Goal: Information Seeking & Learning: Learn about a topic

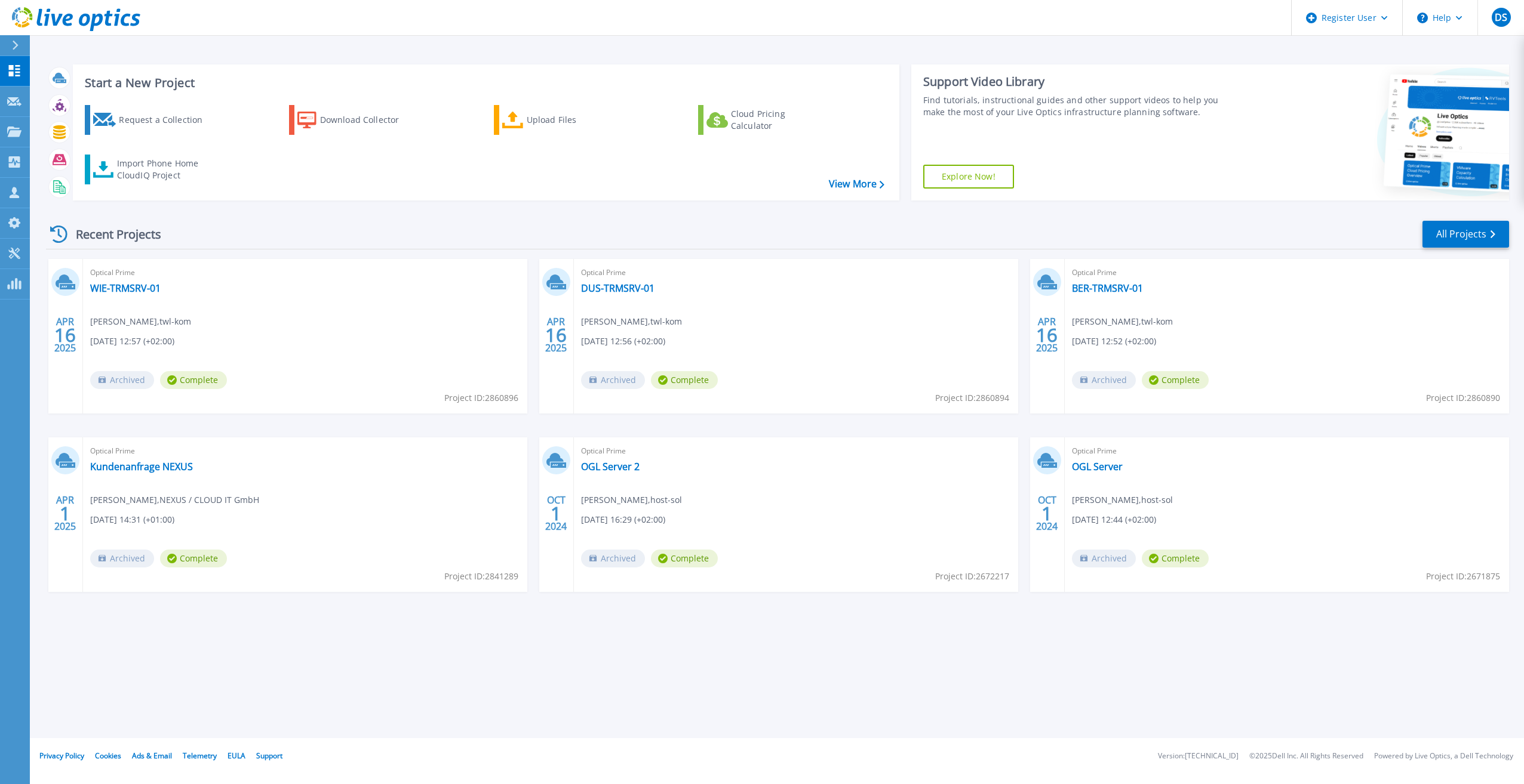
click at [9, 40] on button at bounding box center [15, 46] width 30 height 21
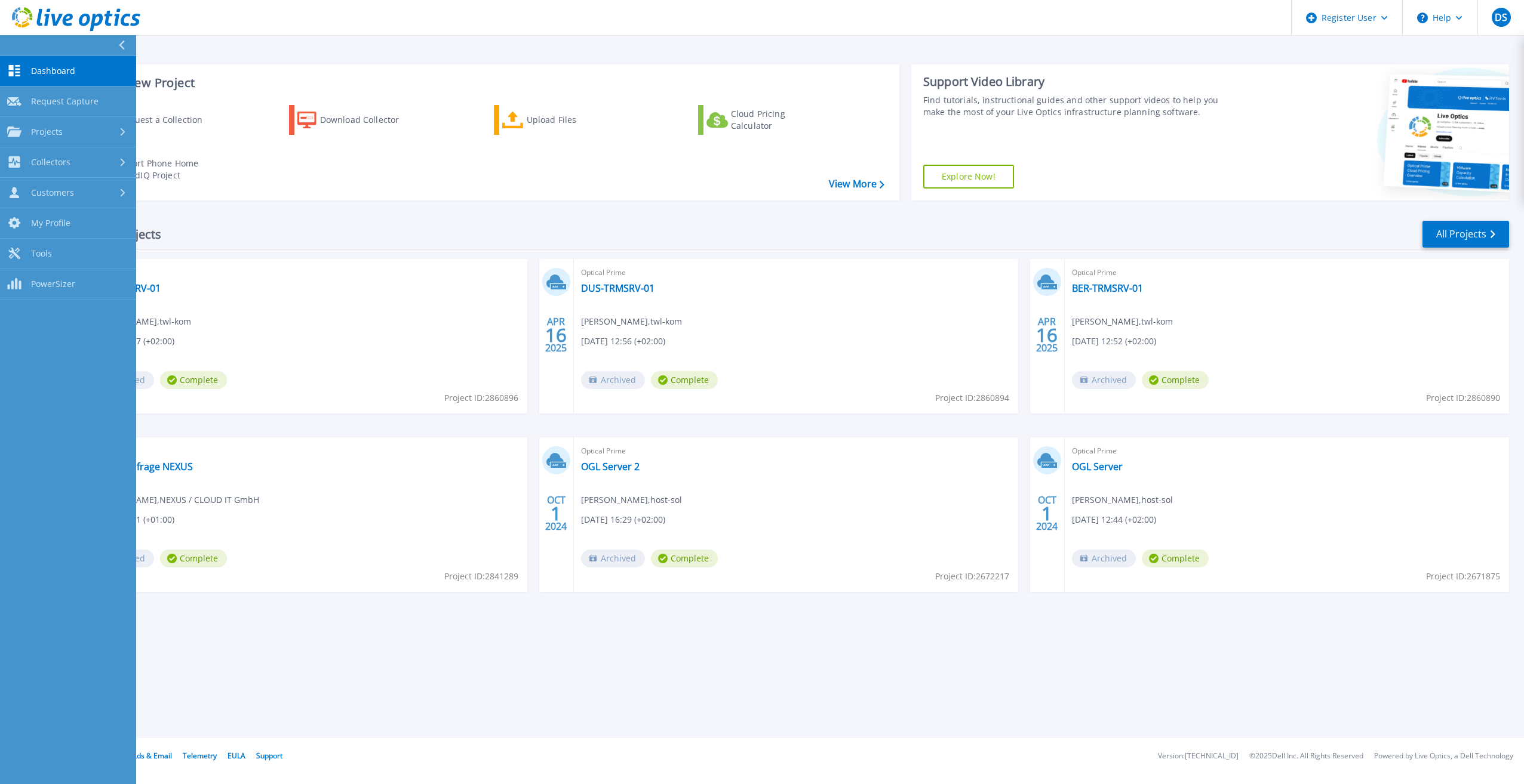
drag, startPoint x: 452, startPoint y: 197, endPoint x: 191, endPoint y: 197, distance: 261.0
click at [452, 197] on div "Start a New Project Request a Collection Download Collector Upload Files Cloud …" at bounding box center [486, 133] width 827 height 136
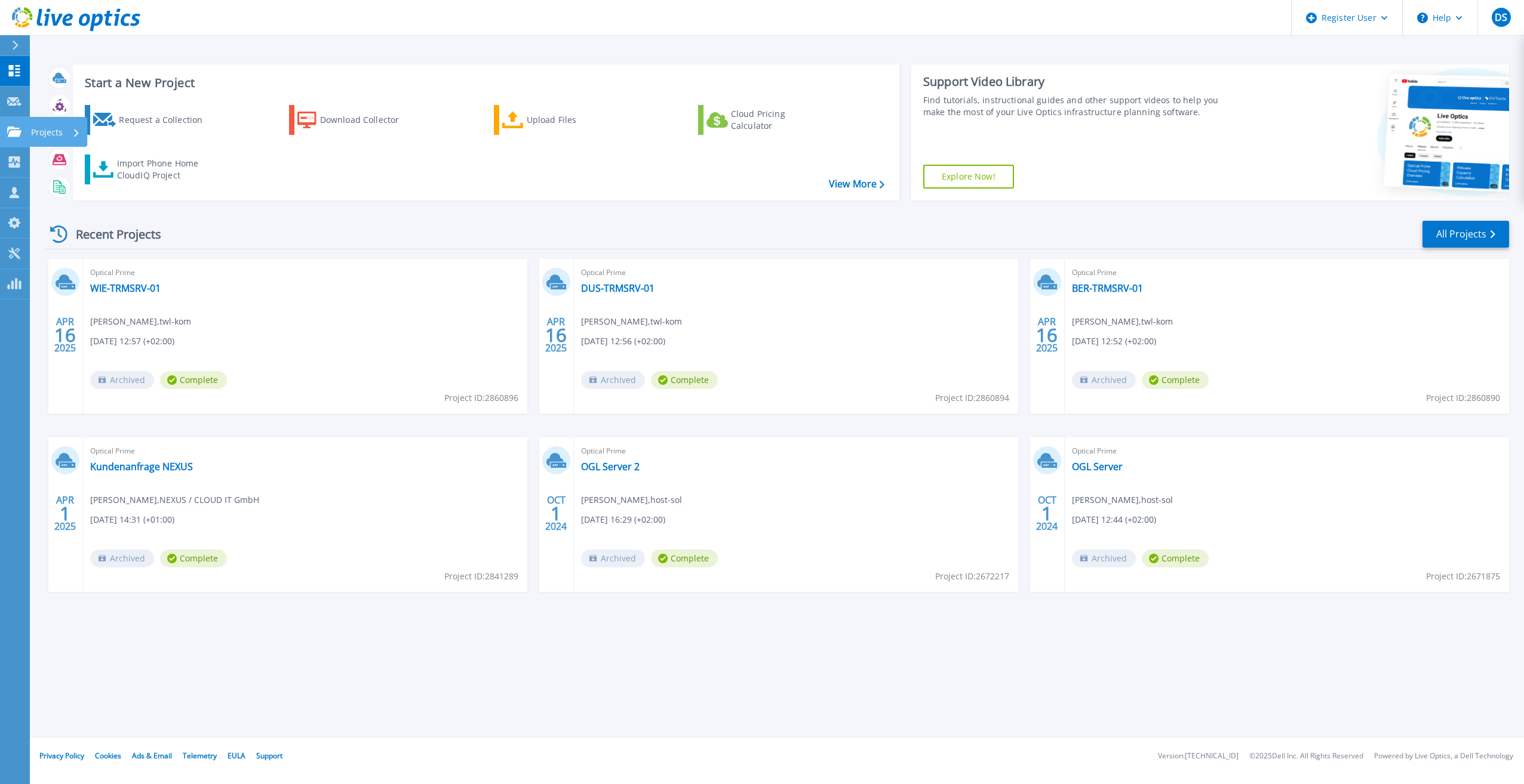
click at [13, 130] on icon at bounding box center [14, 131] width 14 height 10
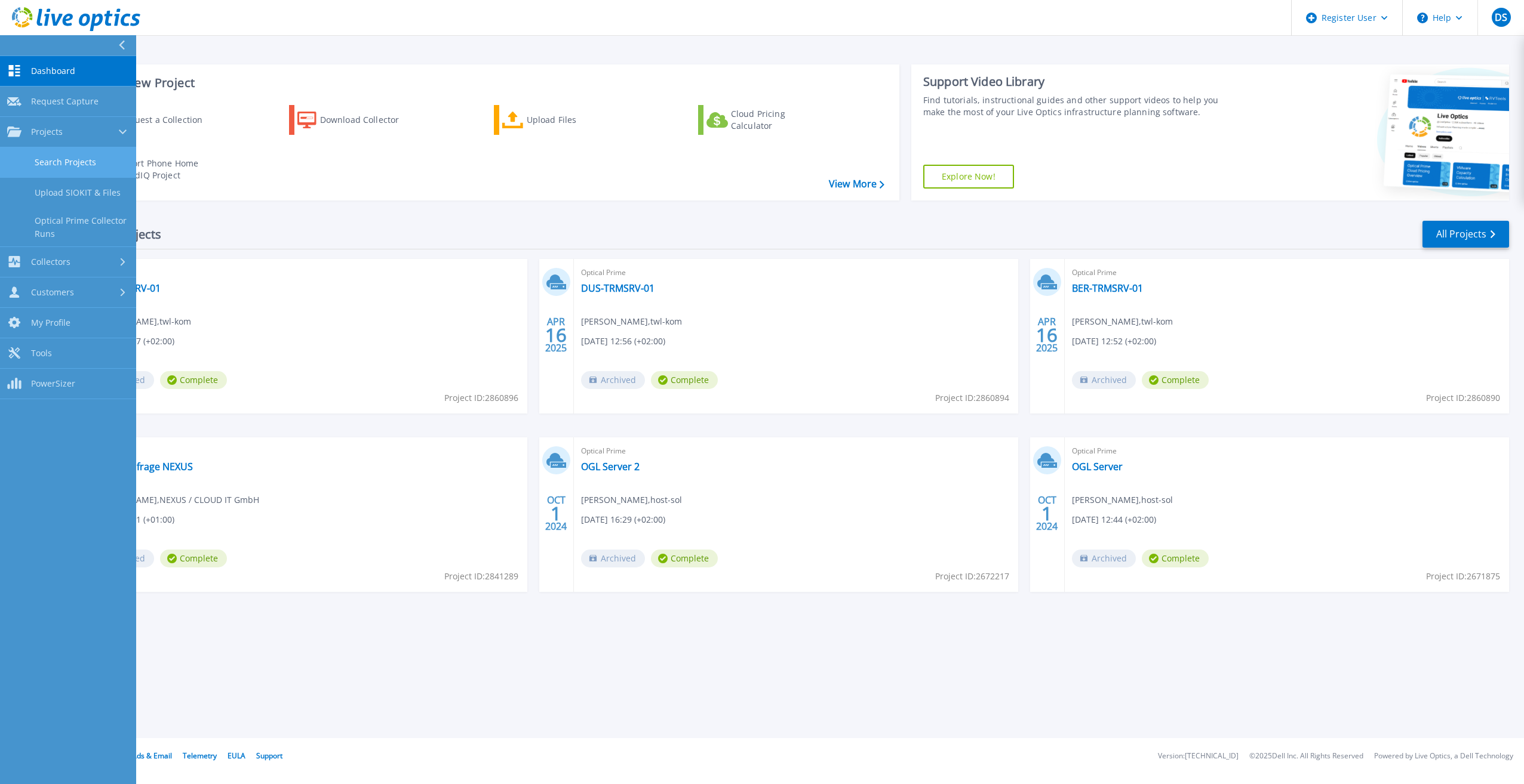
click at [56, 154] on link "Search Projects" at bounding box center [68, 162] width 136 height 30
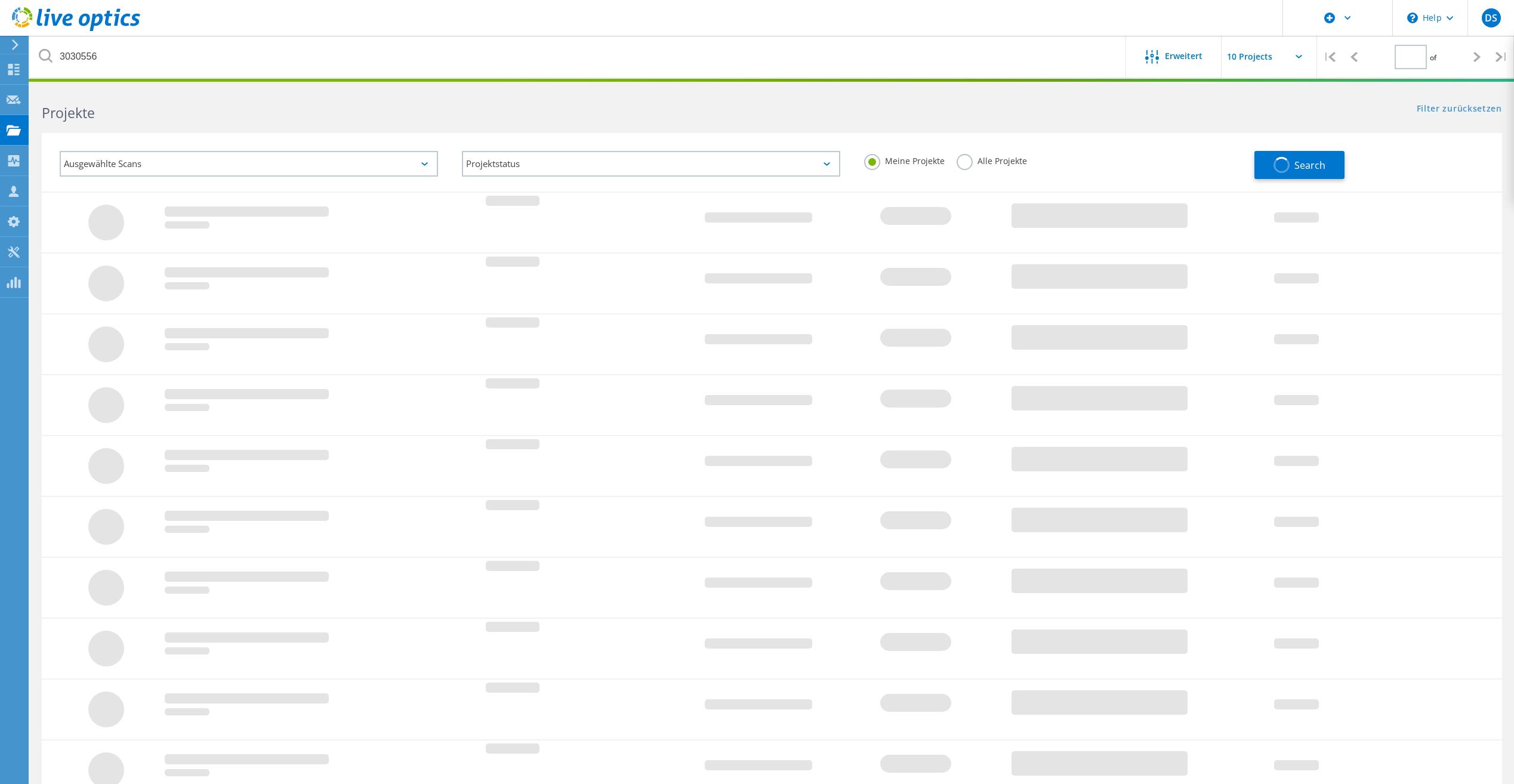
type input "1"
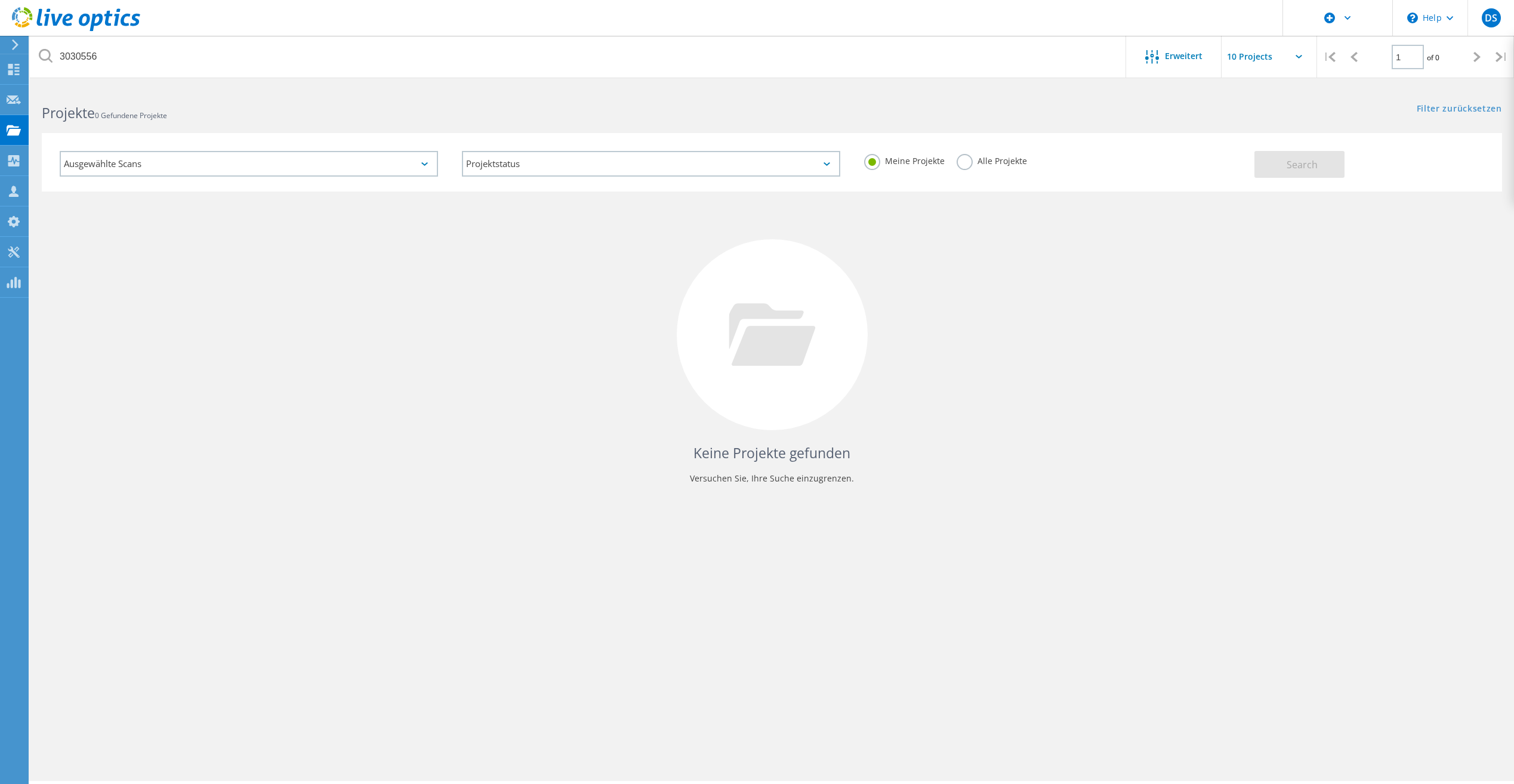
click at [963, 159] on label "Alle Projekte" at bounding box center [992, 159] width 70 height 11
click at [0, 0] on input "Alle Projekte" at bounding box center [0, 0] width 0 height 0
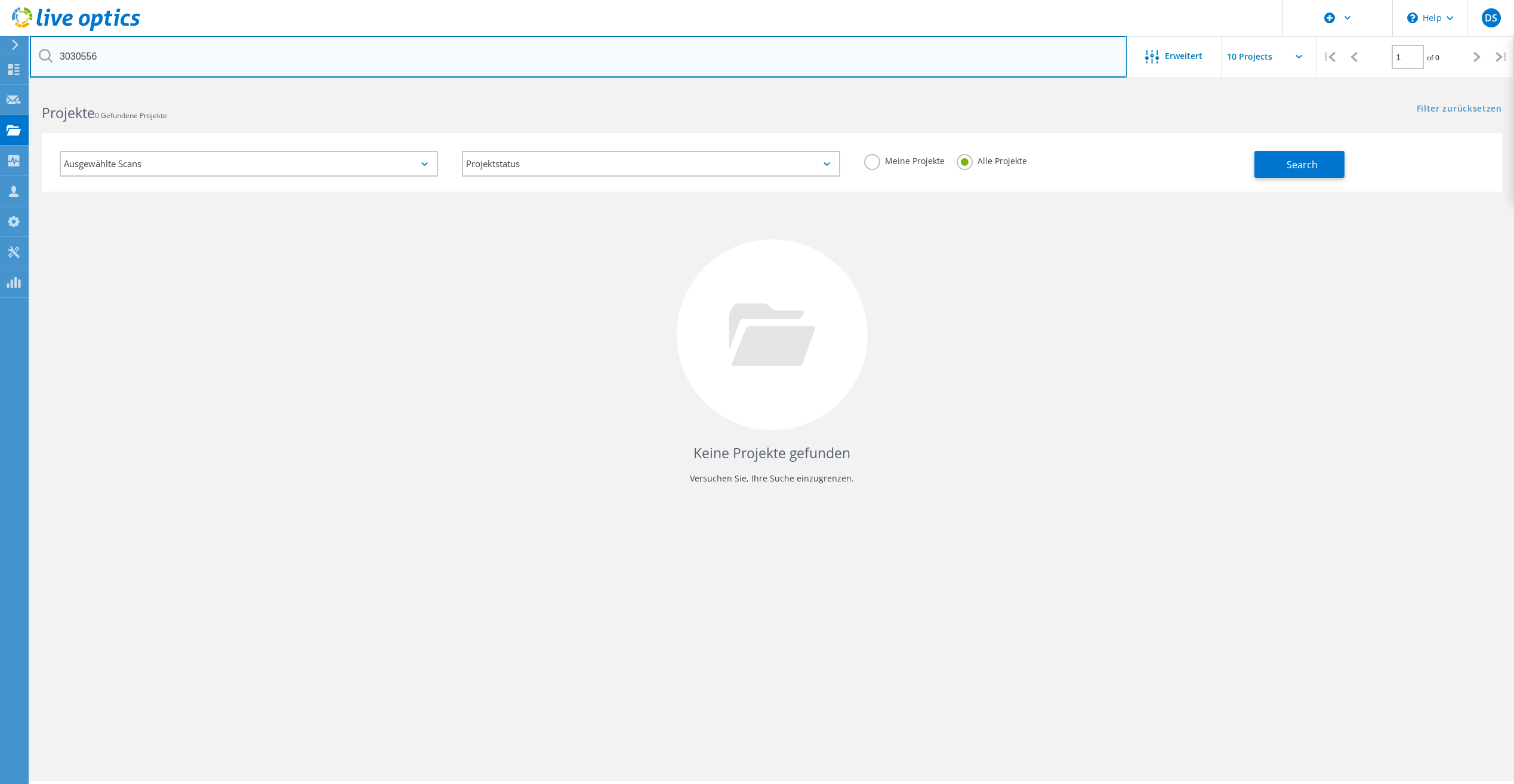
drag, startPoint x: 211, startPoint y: 66, endPoint x: -263, endPoint y: 62, distance: 474.0
click at [0, 62] on html "\n Help Explore Helpful Articles Contact Support DS Dell-Benutzer David Seemann…" at bounding box center [757, 408] width 1514 height 817
type input "agena"
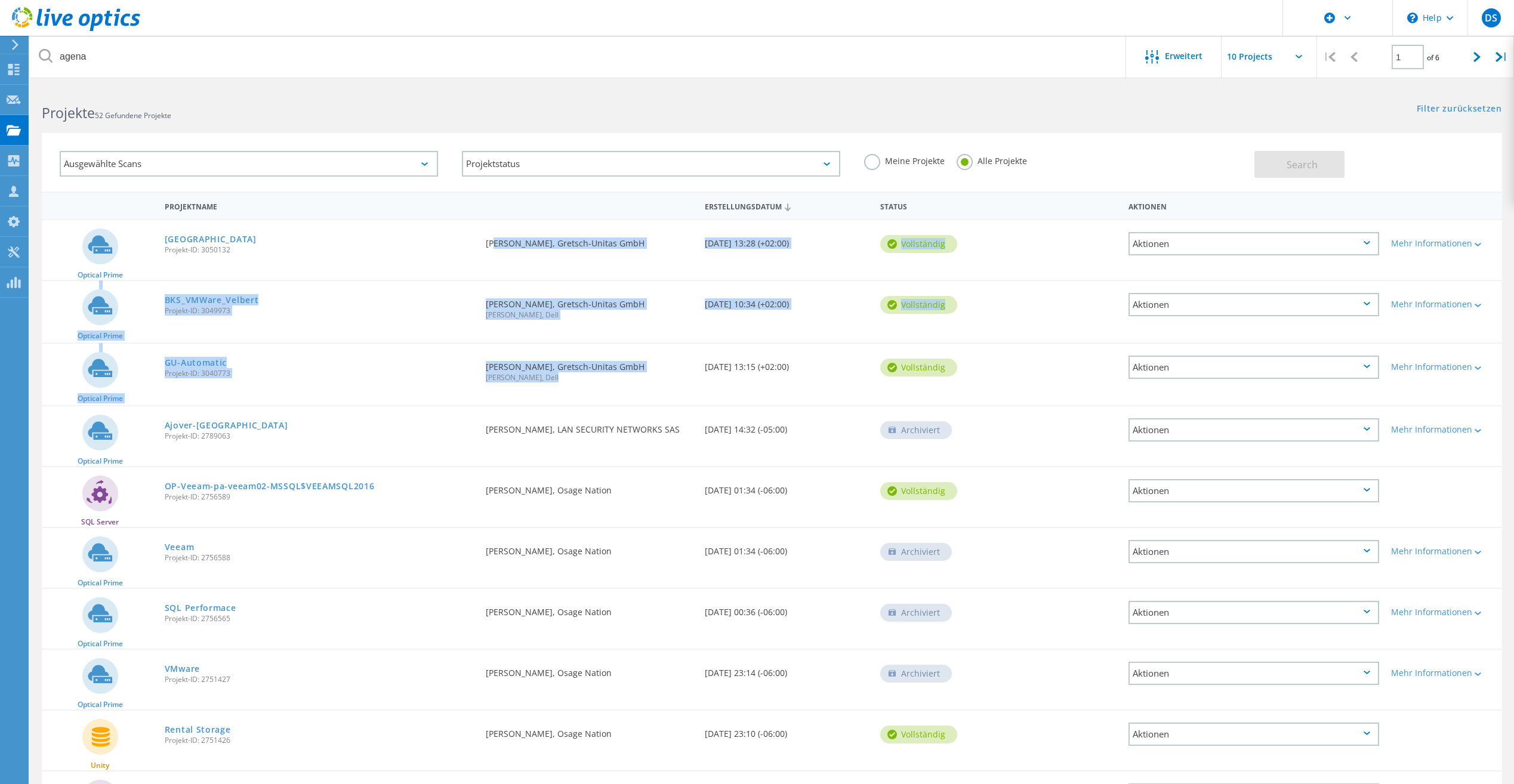
drag, startPoint x: 489, startPoint y: 244, endPoint x: 562, endPoint y: 386, distance: 159.7
click at [562, 386] on div "Optical Prime Ditzingen Projekt-ID: 3050132 Angefordert durch Karl Beuttler, Gr…" at bounding box center [772, 534] width 1461 height 631
click at [273, 383] on div "GU-Automatic Projekt-ID: 3040773" at bounding box center [319, 366] width 321 height 46
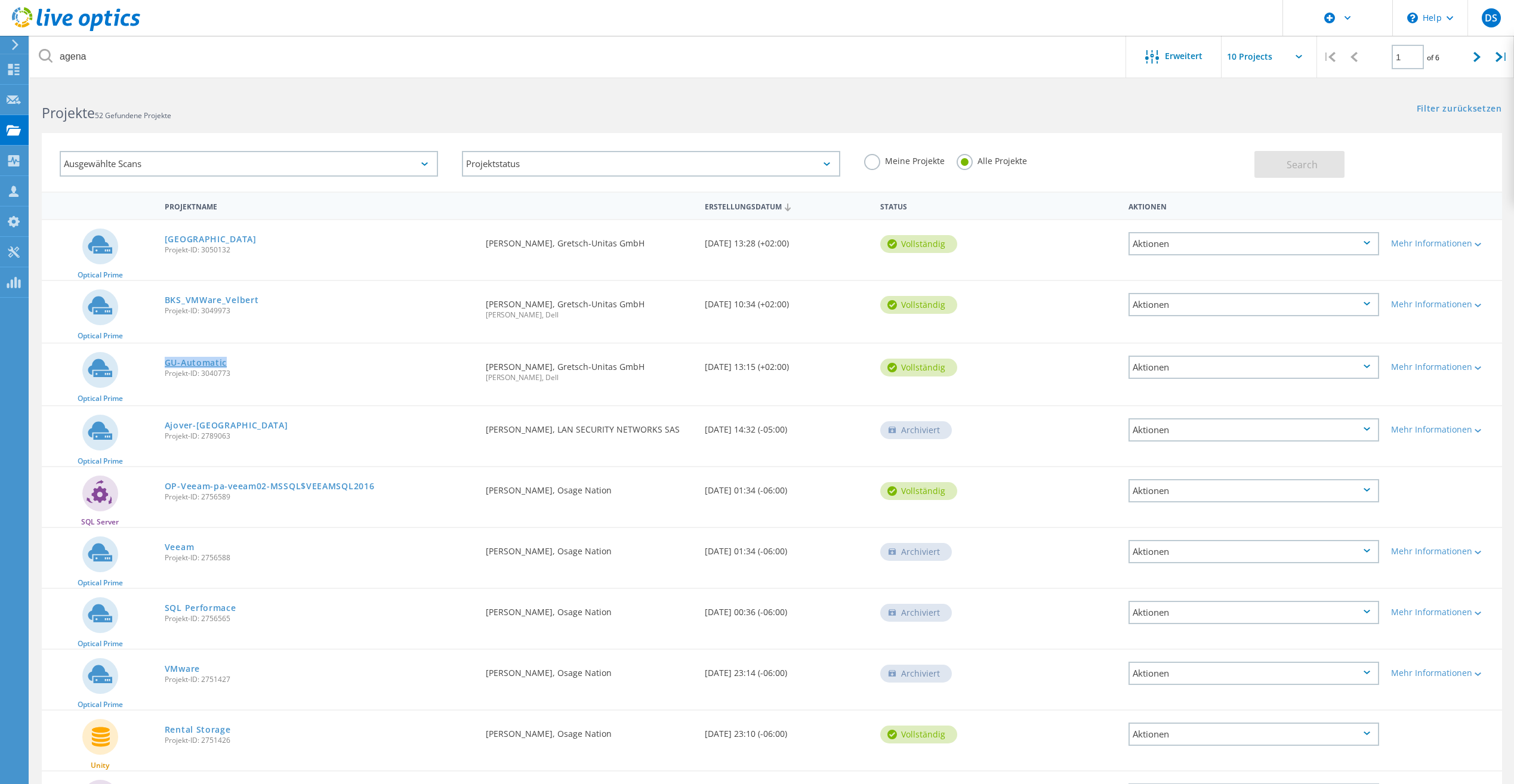
drag, startPoint x: 220, startPoint y: 358, endPoint x: 166, endPoint y: 361, distance: 54.1
click at [166, 361] on div "GU-Automatic Projekt-ID: 3040773" at bounding box center [319, 366] width 321 height 46
drag, startPoint x: 484, startPoint y: 367, endPoint x: 636, endPoint y: 364, distance: 152.0
click at [636, 364] on div "Angefordert durch Karl Beuttler, Gretsch-Unitas GmbH Fabian Blind, Dell" at bounding box center [590, 368] width 219 height 50
drag, startPoint x: 161, startPoint y: 298, endPoint x: 267, endPoint y: 299, distance: 106.0
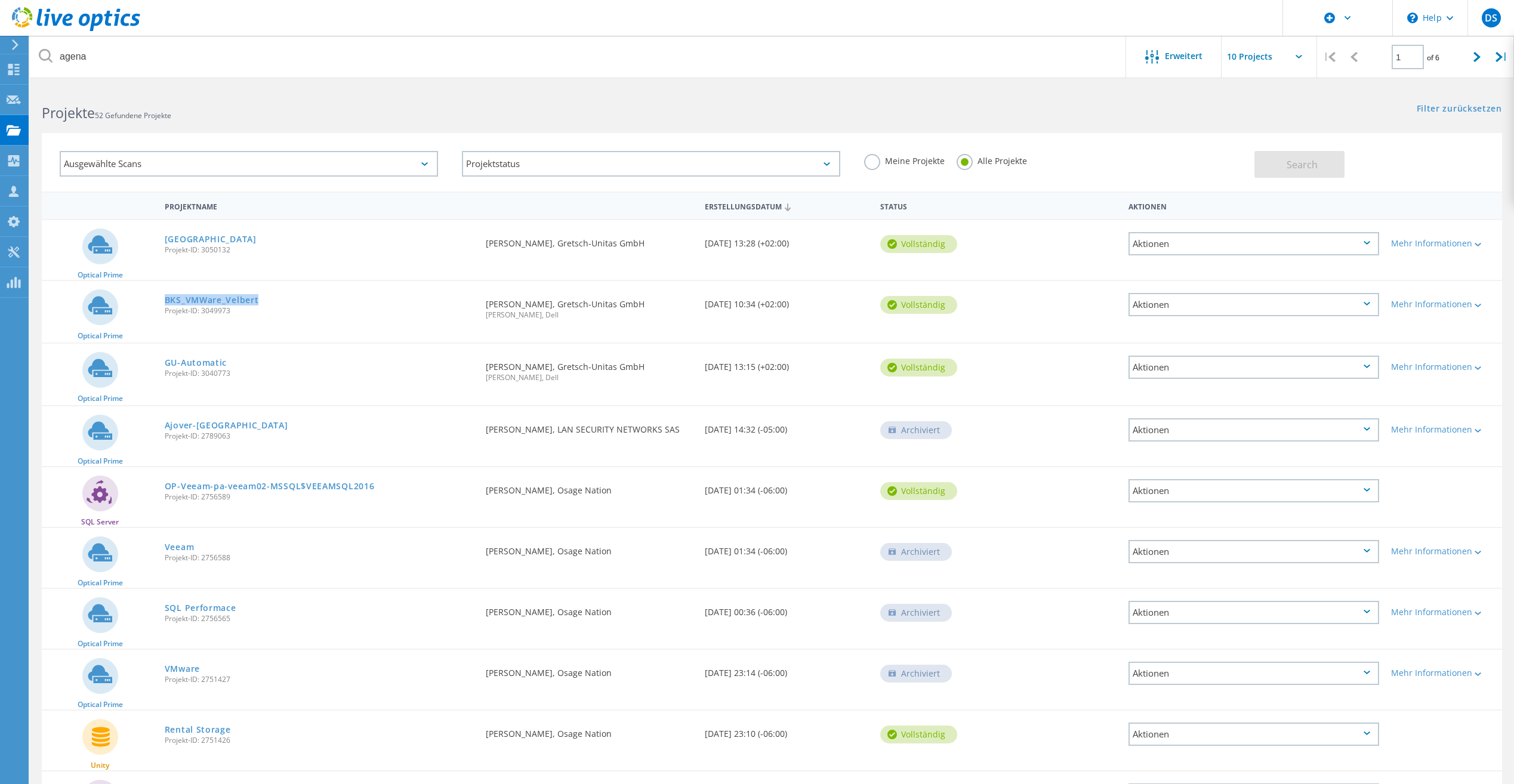
click at [267, 299] on div "BKS_VMWare_Velbert Projekt-ID: 3049973" at bounding box center [319, 304] width 321 height 46
drag, startPoint x: 158, startPoint y: 240, endPoint x: 233, endPoint y: 240, distance: 75.0
click at [233, 240] on div "Optical Prime Ditzingen Projekt-ID: 3050132 Angefordert durch Karl Beuttler, Gr…" at bounding box center [772, 250] width 1461 height 60
click at [354, 329] on div "Optical Prime BKS_VMWare_Velbert Projekt-ID: 3049973 Angefordert durch Karl Beu…" at bounding box center [772, 312] width 1461 height 62
click at [207, 300] on link "BKS_VMWare_Velbert" at bounding box center [212, 300] width 94 height 8
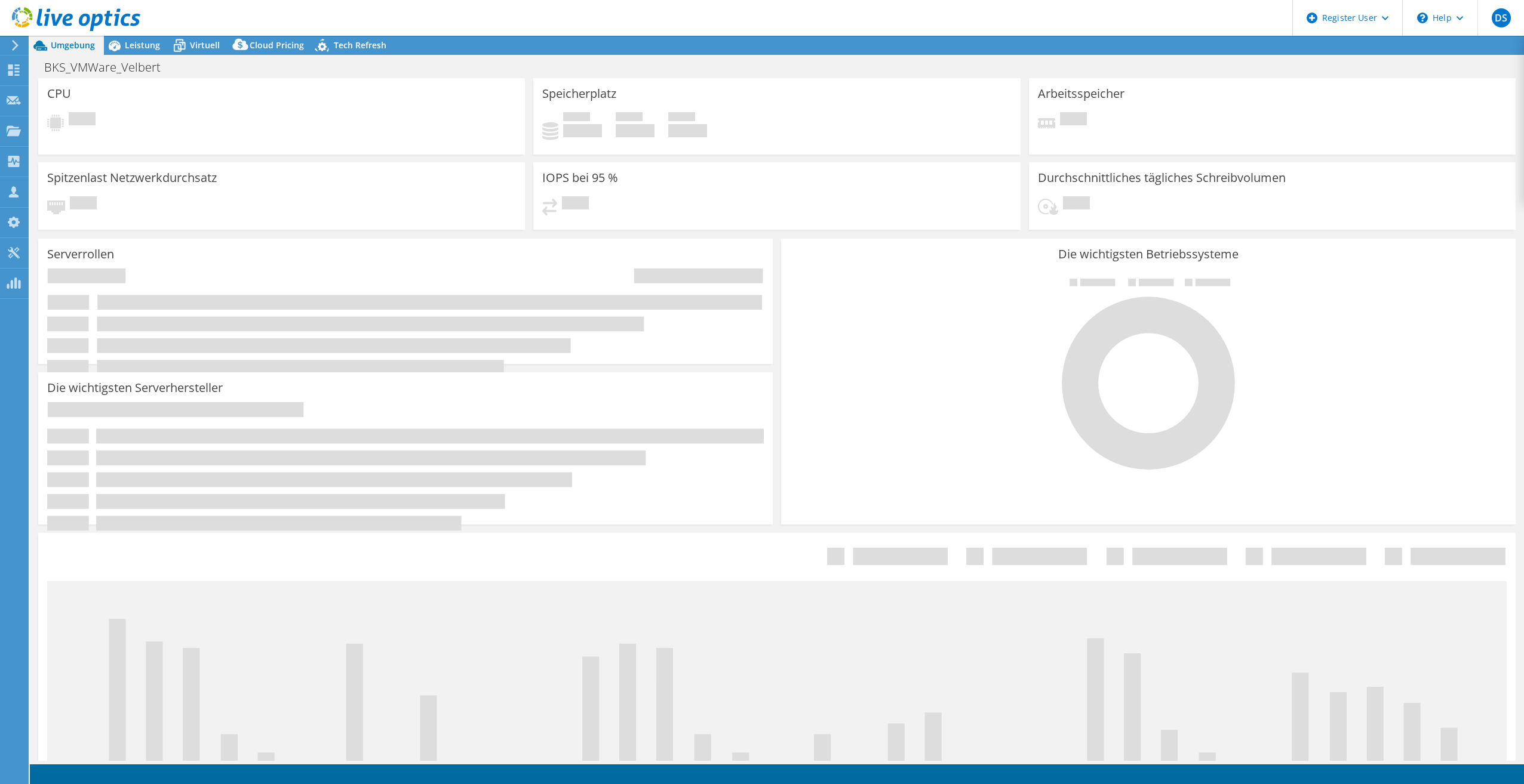
select select "USD"
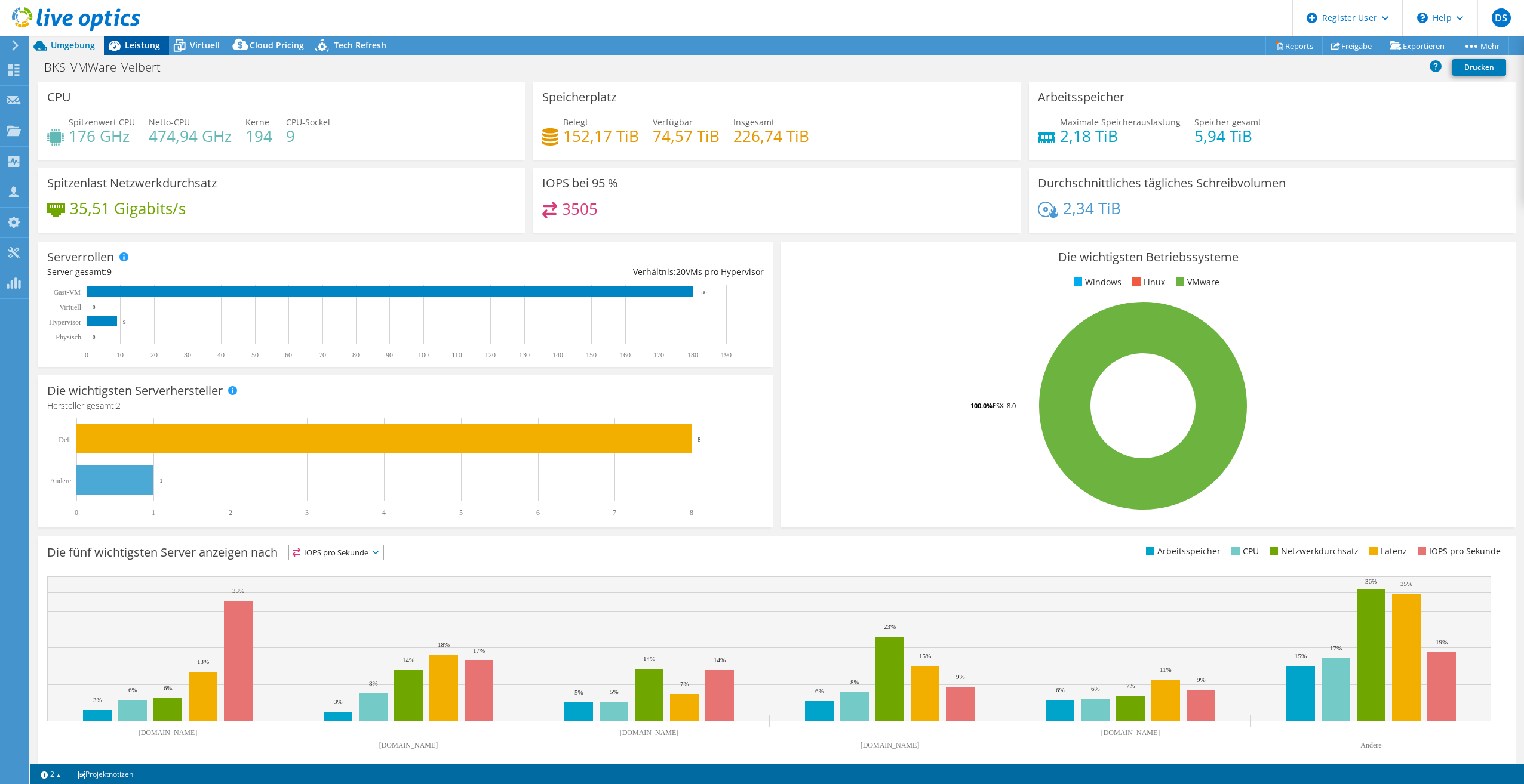
click at [133, 40] on span "Leistung" at bounding box center [143, 45] width 35 height 11
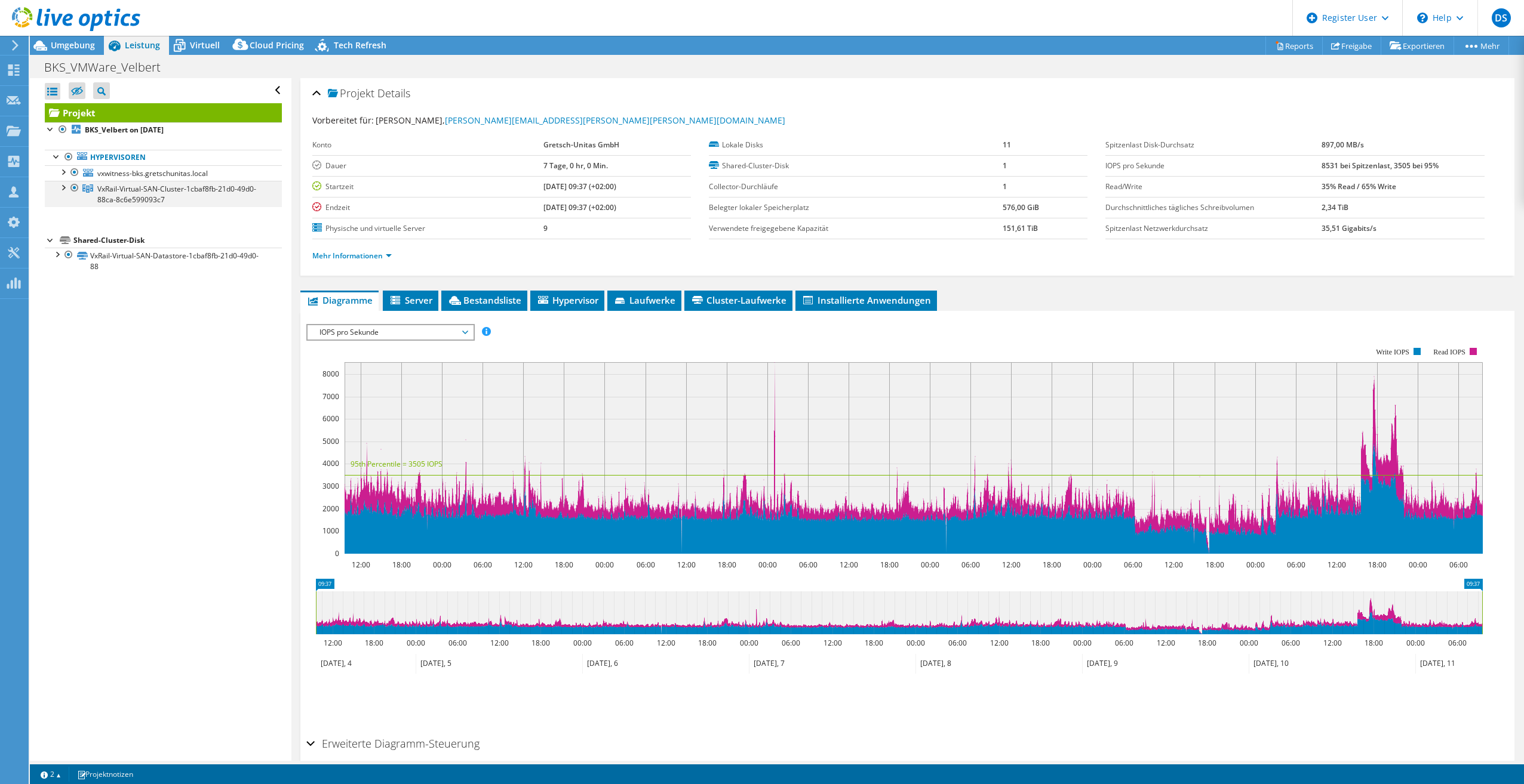
click at [65, 187] on div at bounding box center [63, 187] width 12 height 12
click at [58, 187] on div at bounding box center [63, 187] width 12 height 12
click at [53, 253] on div at bounding box center [56, 253] width 12 height 12
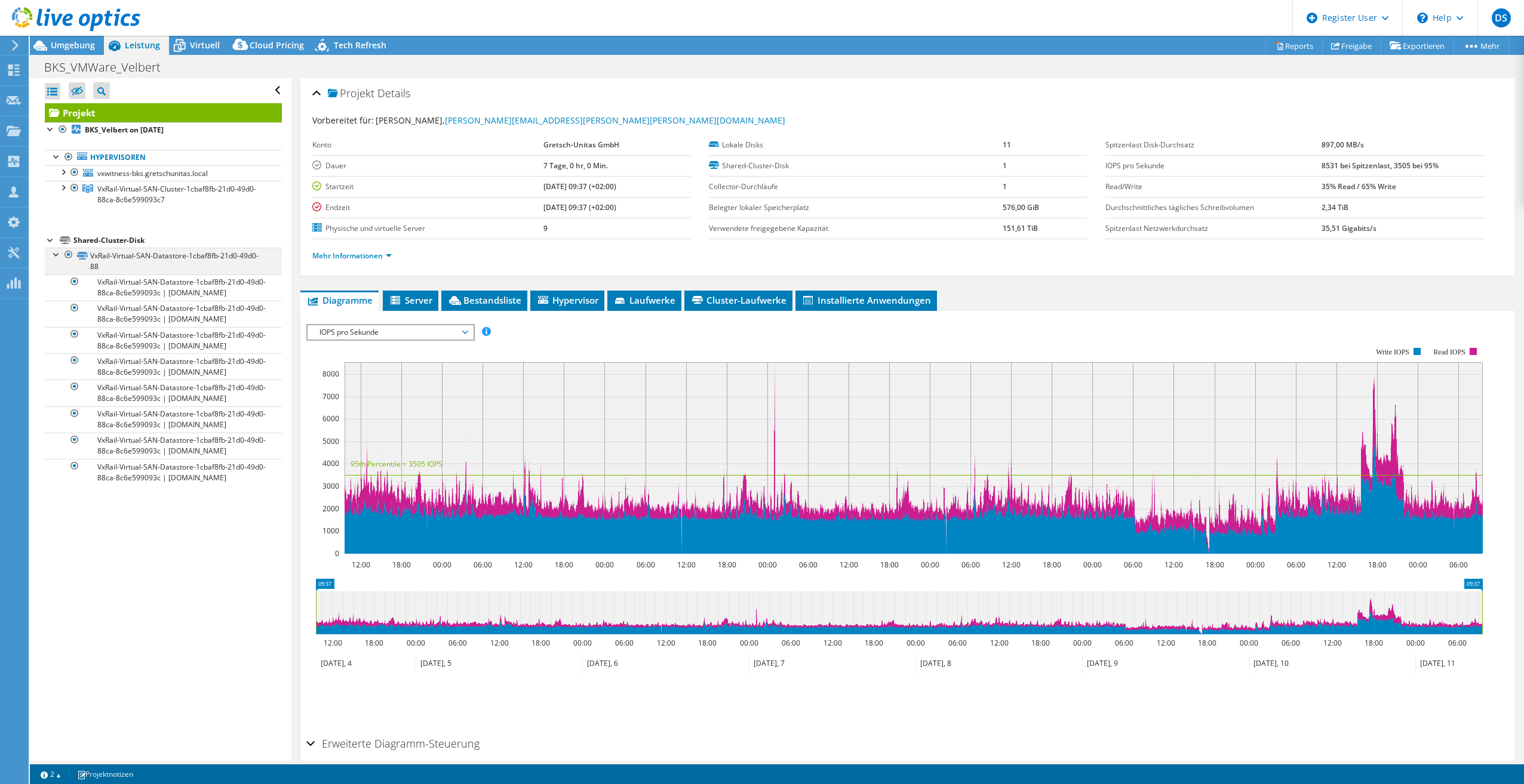
click at [58, 255] on div at bounding box center [56, 253] width 12 height 12
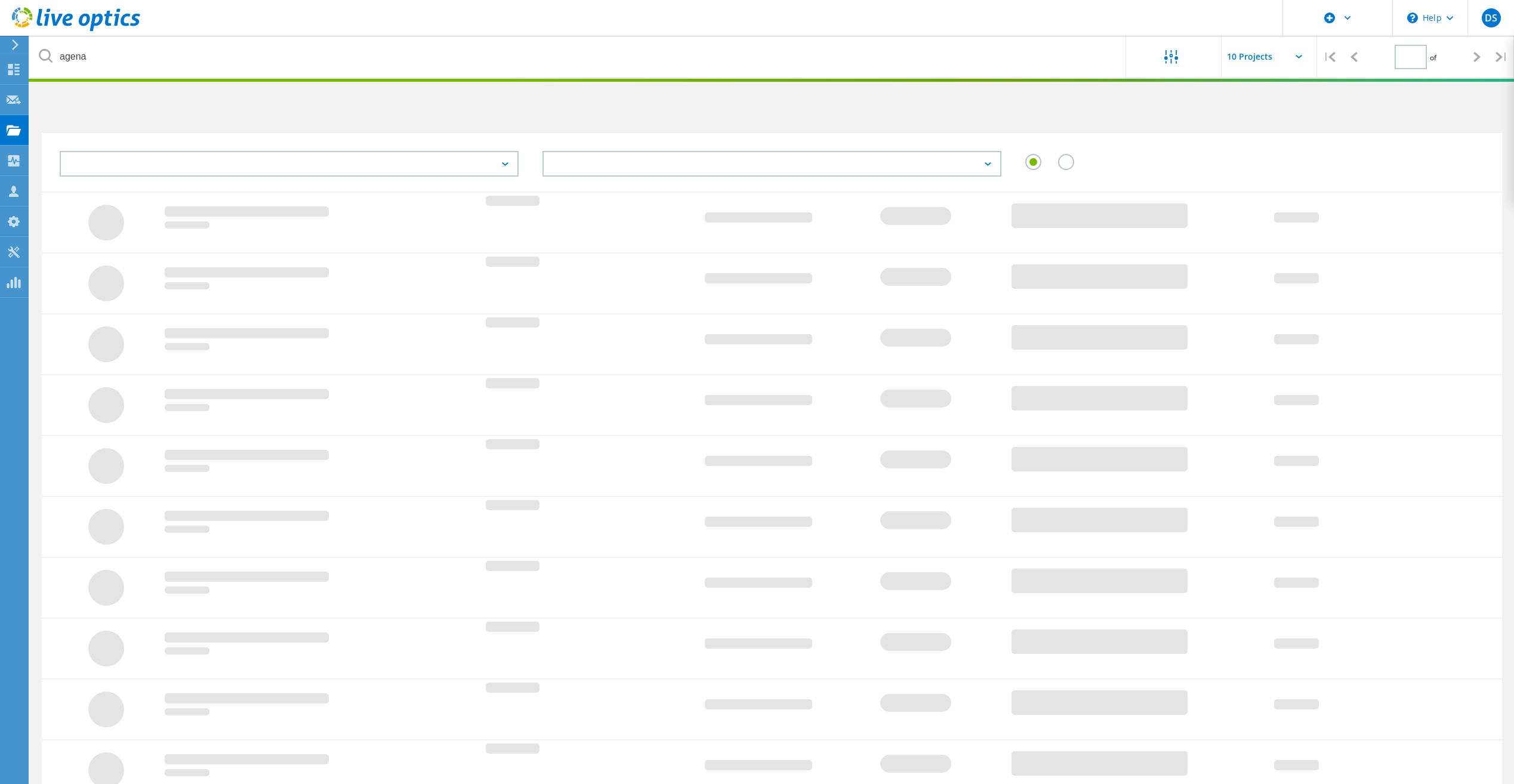
type input "1"
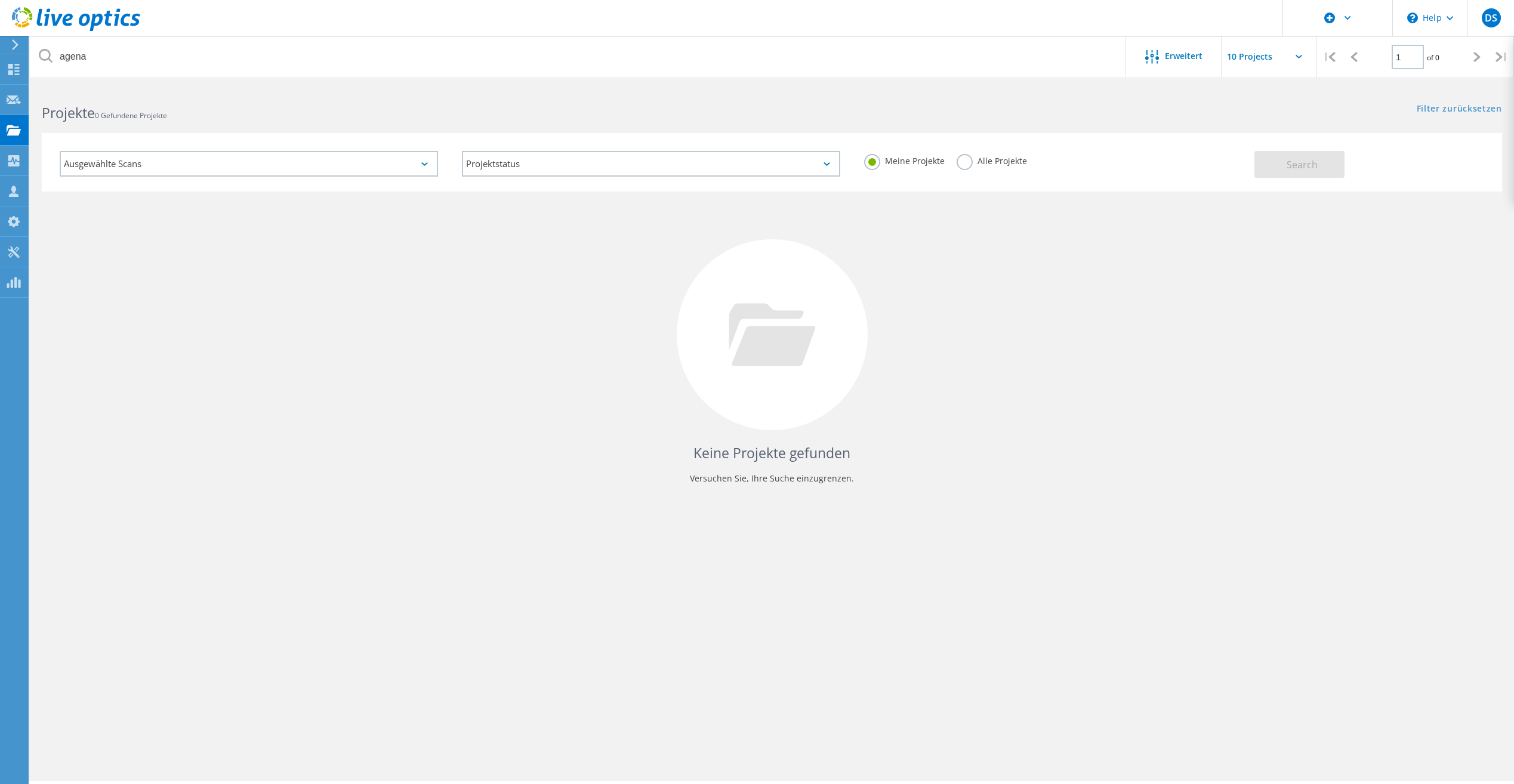
click at [987, 156] on label "Alle Projekte" at bounding box center [992, 159] width 70 height 11
click at [0, 0] on input "Alle Projekte" at bounding box center [0, 0] width 0 height 0
click at [1299, 166] on span "Search" at bounding box center [1302, 164] width 31 height 13
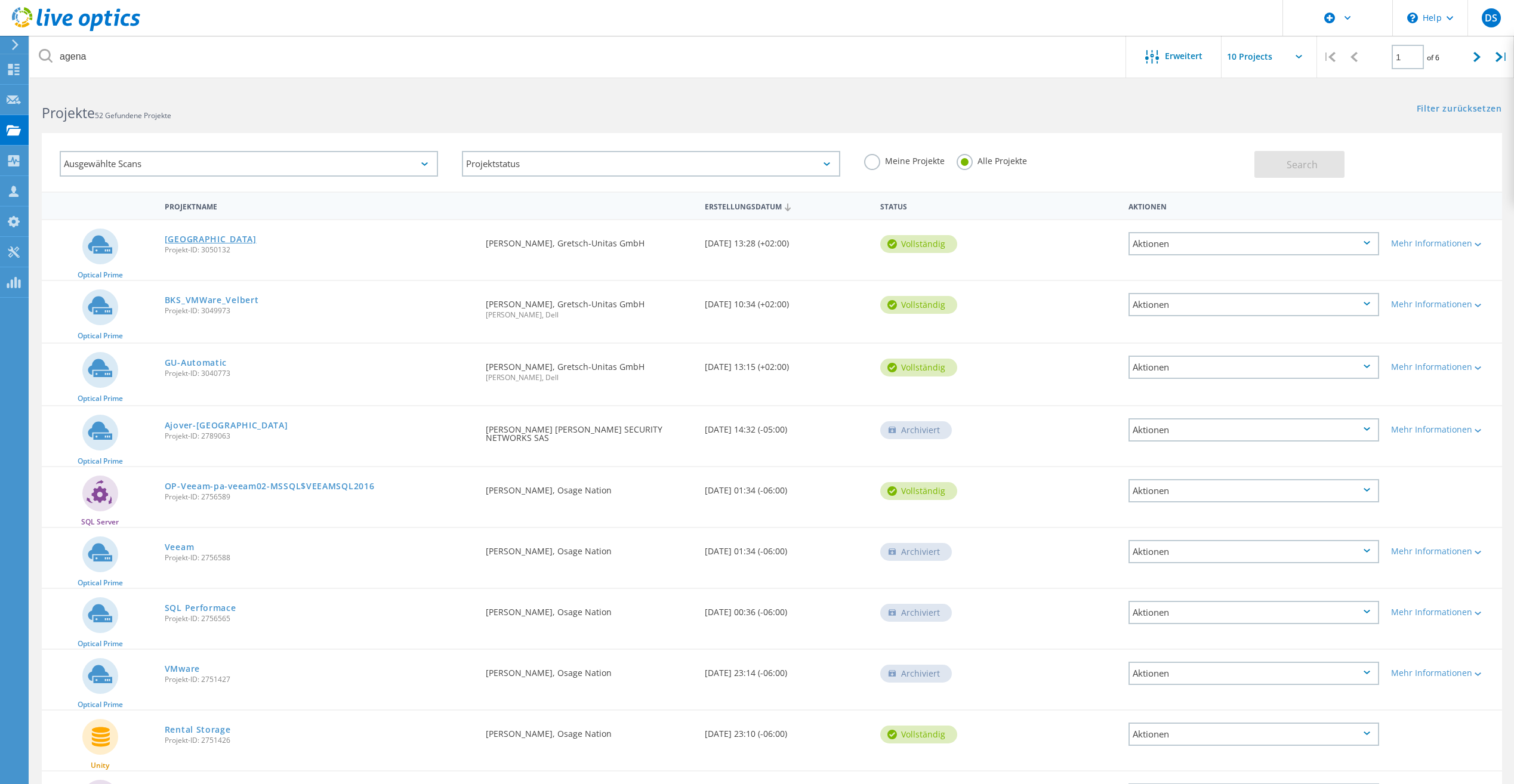
click at [178, 240] on link "[GEOGRAPHIC_DATA]" at bounding box center [211, 239] width 92 height 8
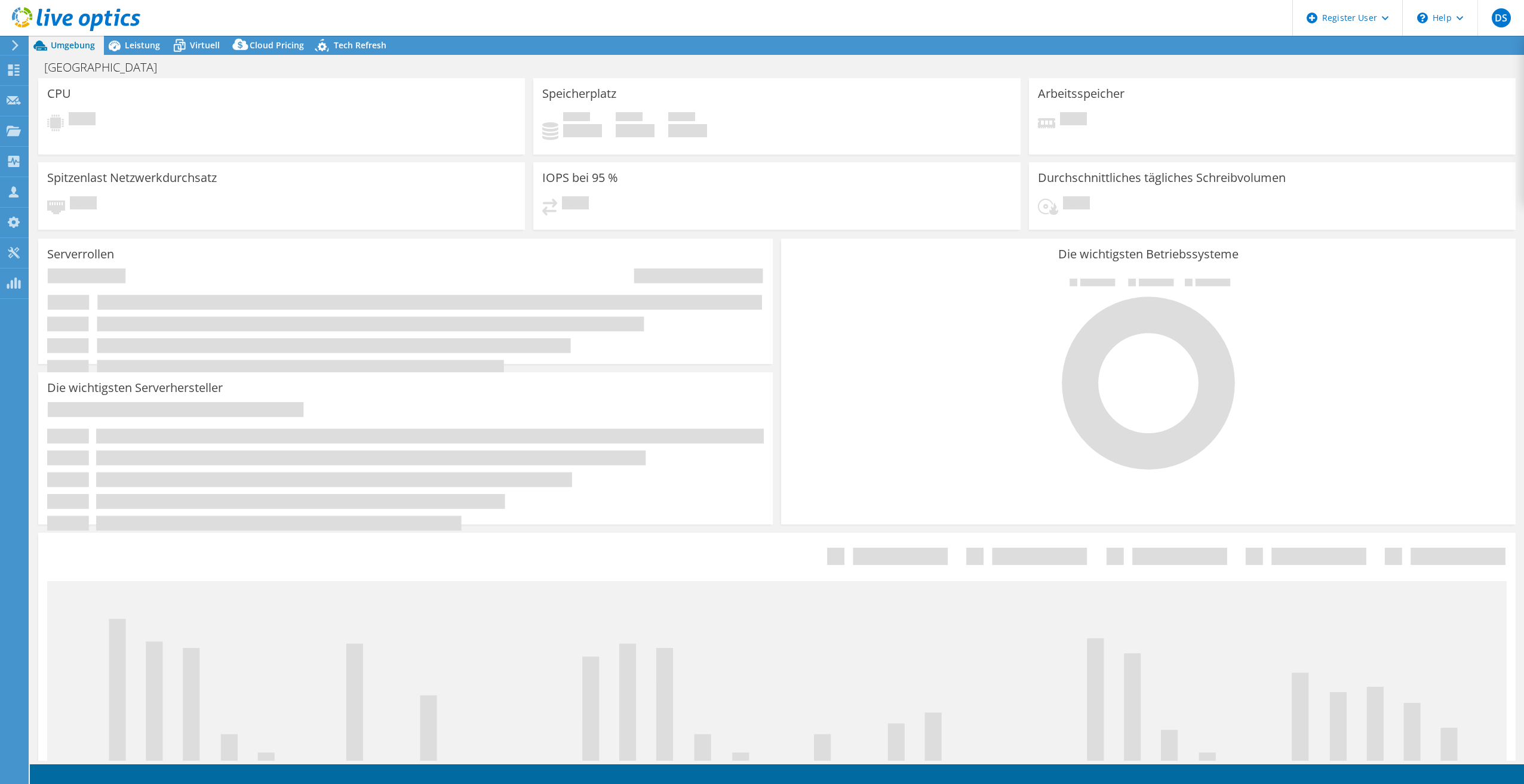
select select "USD"
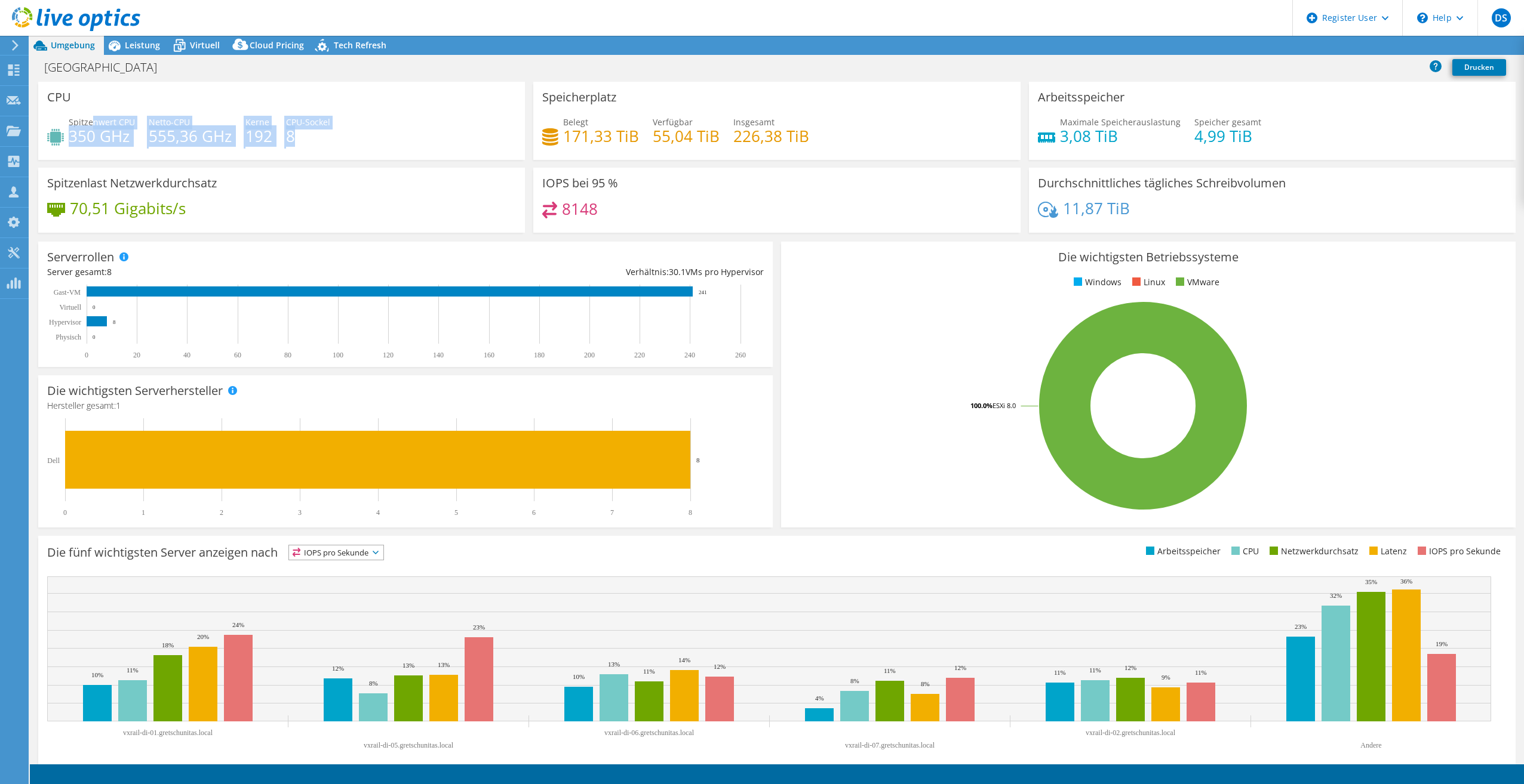
drag, startPoint x: 105, startPoint y: 121, endPoint x: 94, endPoint y: 121, distance: 11.0
click at [94, 121] on div "Spitzenwert CPU 350 GHz Netto-CPU 555,36 GHz Kerne 192 CPU-Sockel 8" at bounding box center [282, 135] width 469 height 39
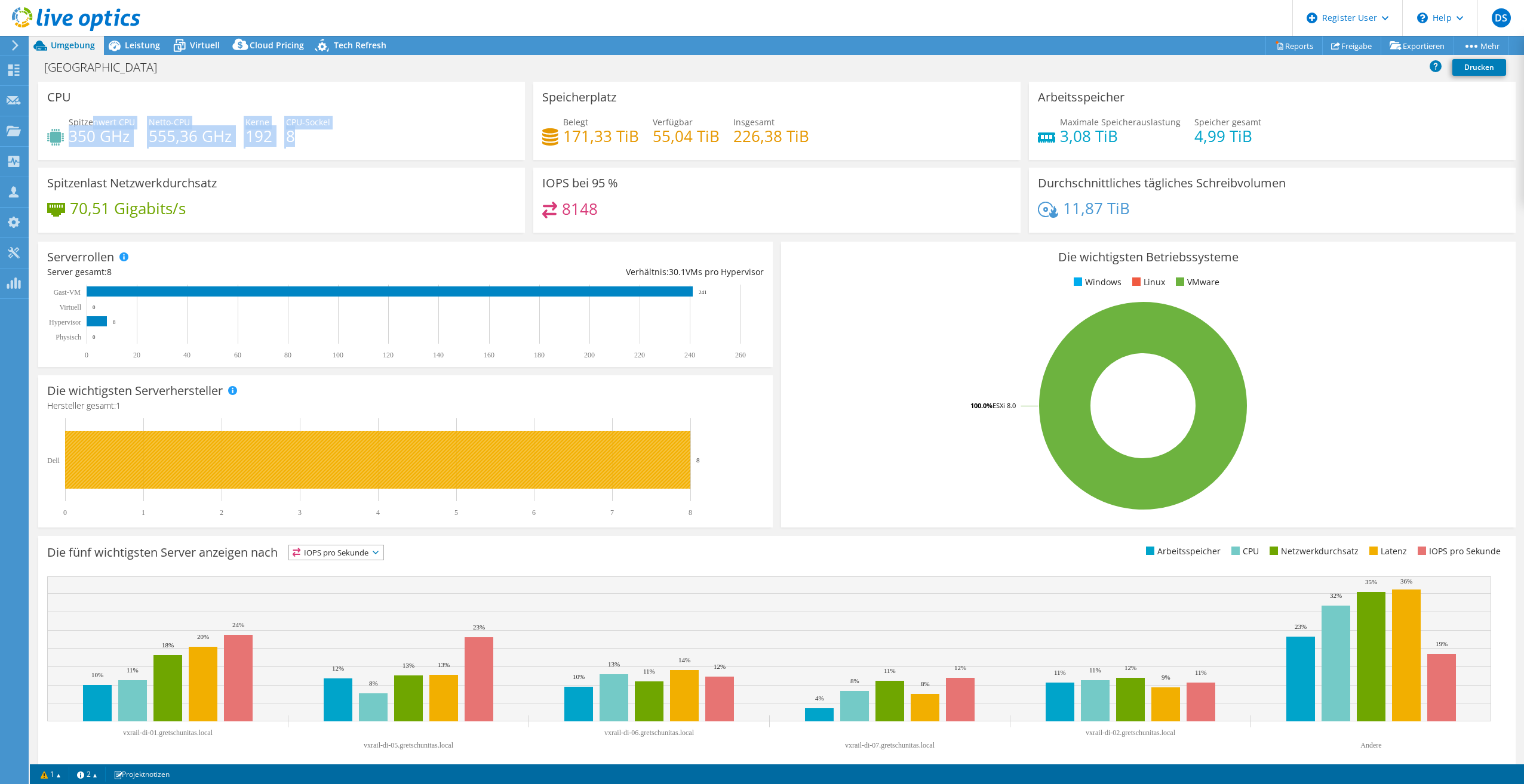
scroll to position [13, 0]
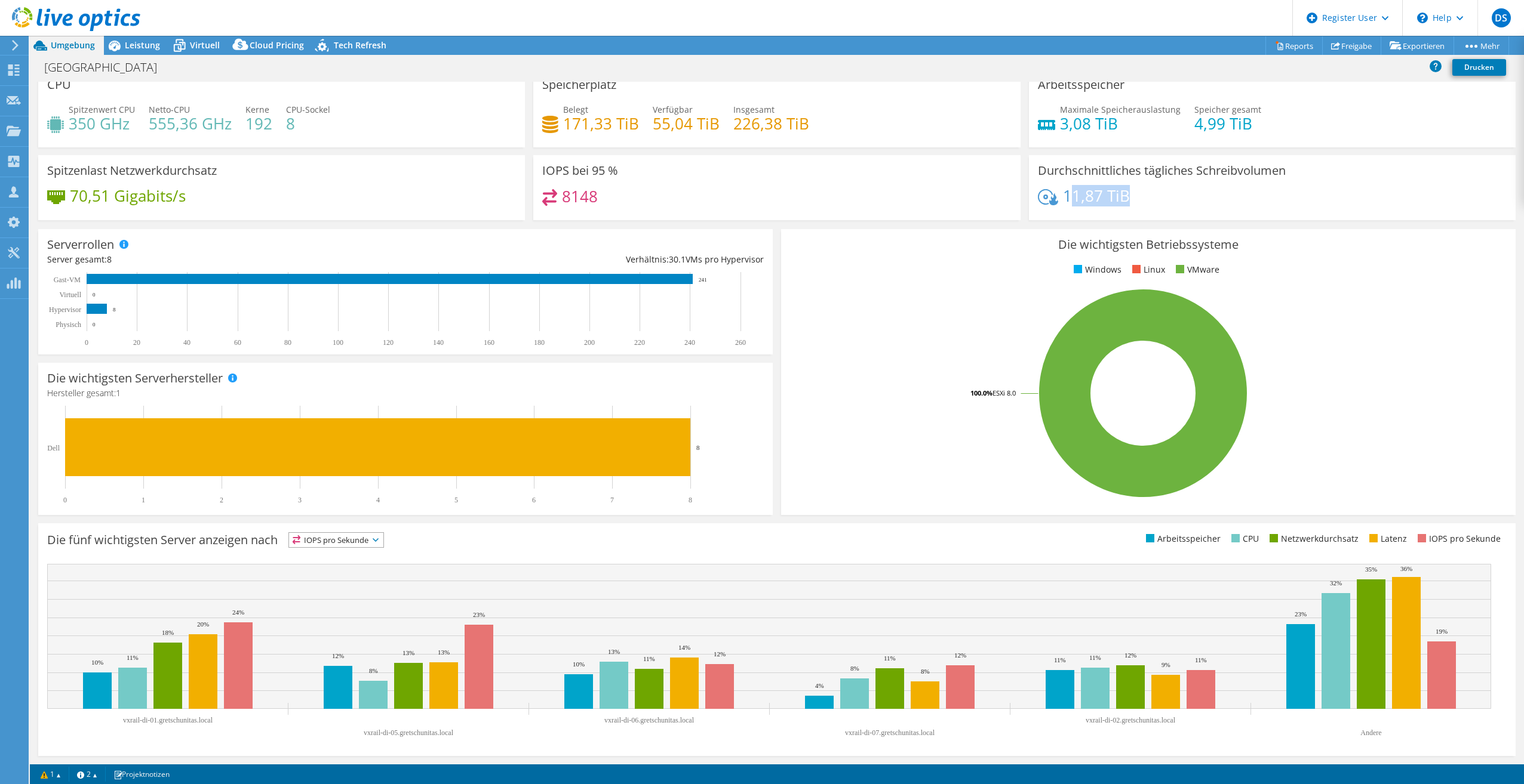
drag, startPoint x: 1068, startPoint y: 199, endPoint x: 1213, endPoint y: 192, distance: 145.2
click at [1213, 192] on div "11,87 TiB" at bounding box center [1273, 202] width 469 height 25
drag, startPoint x: 1213, startPoint y: 192, endPoint x: 1188, endPoint y: 199, distance: 26.0
click at [1188, 199] on div "11,87 TiB" at bounding box center [1273, 202] width 469 height 25
drag, startPoint x: 823, startPoint y: 123, endPoint x: 534, endPoint y: 125, distance: 289.0
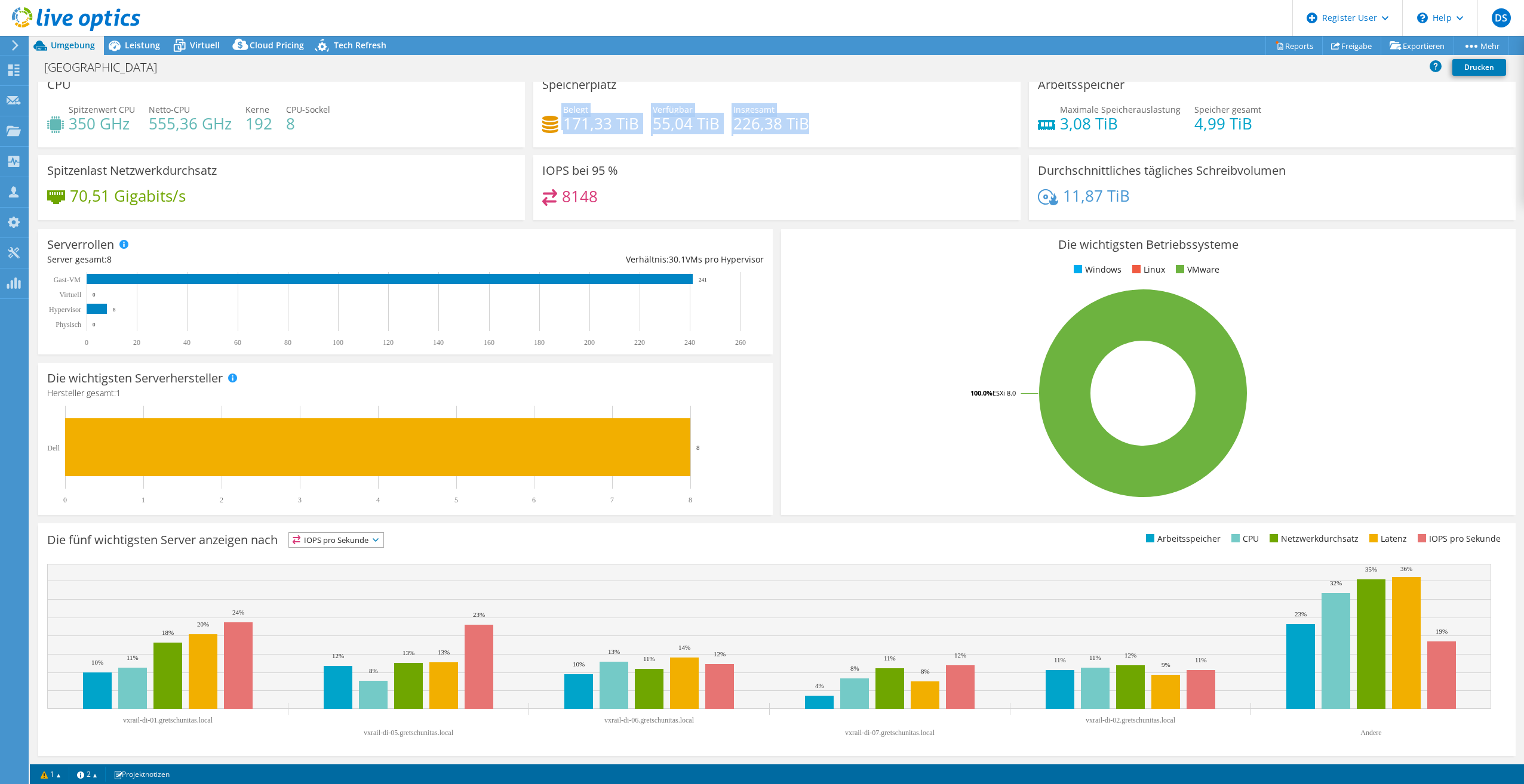
click at [534, 125] on div "Speicherplatz Belegt 171,33 TiB Verfügbar 55,04 TiB Insgesamt 226,38 TiB" at bounding box center [776, 108] width 487 height 78
click at [936, 307] on rect at bounding box center [1143, 394] width 706 height 209
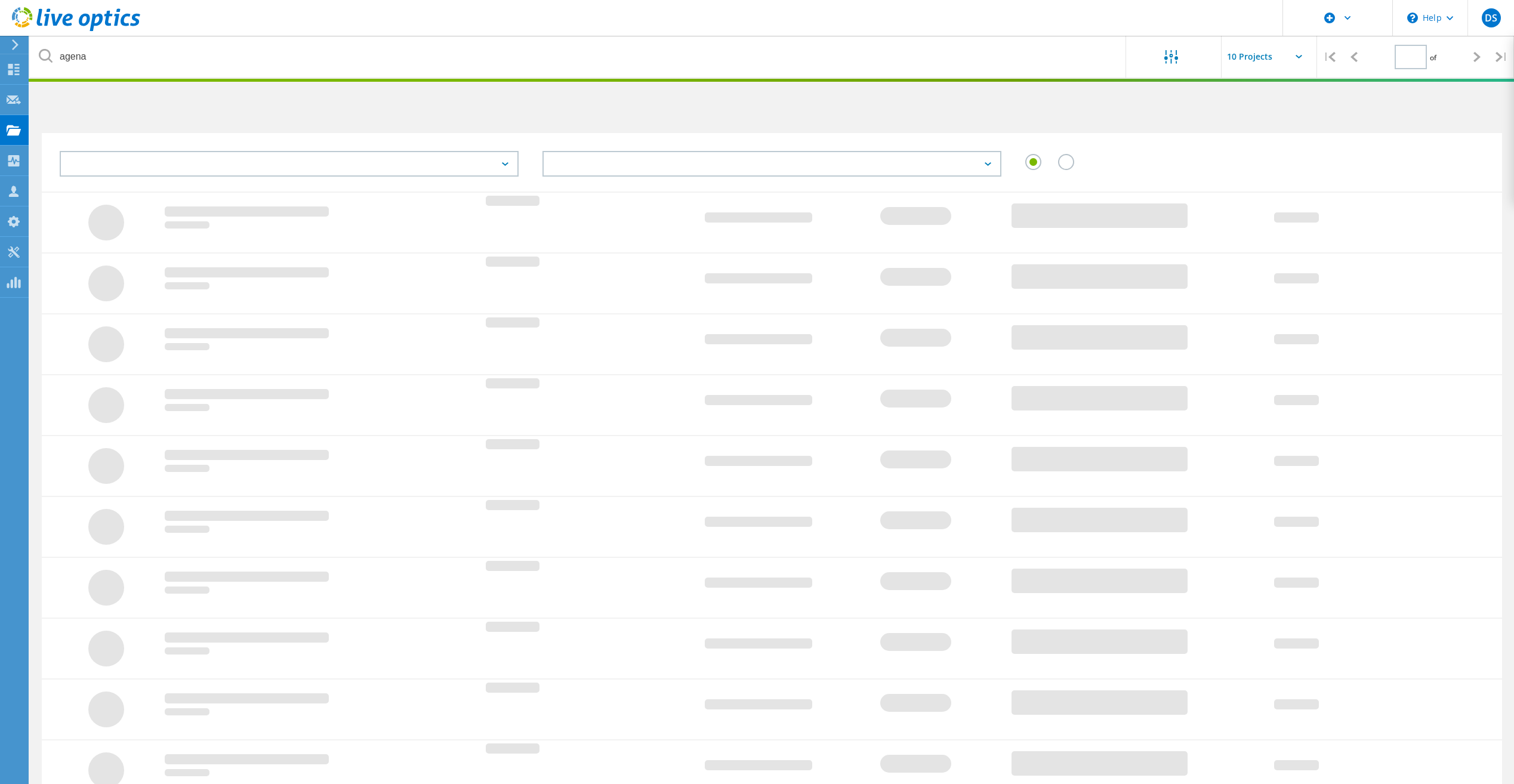
type input "1"
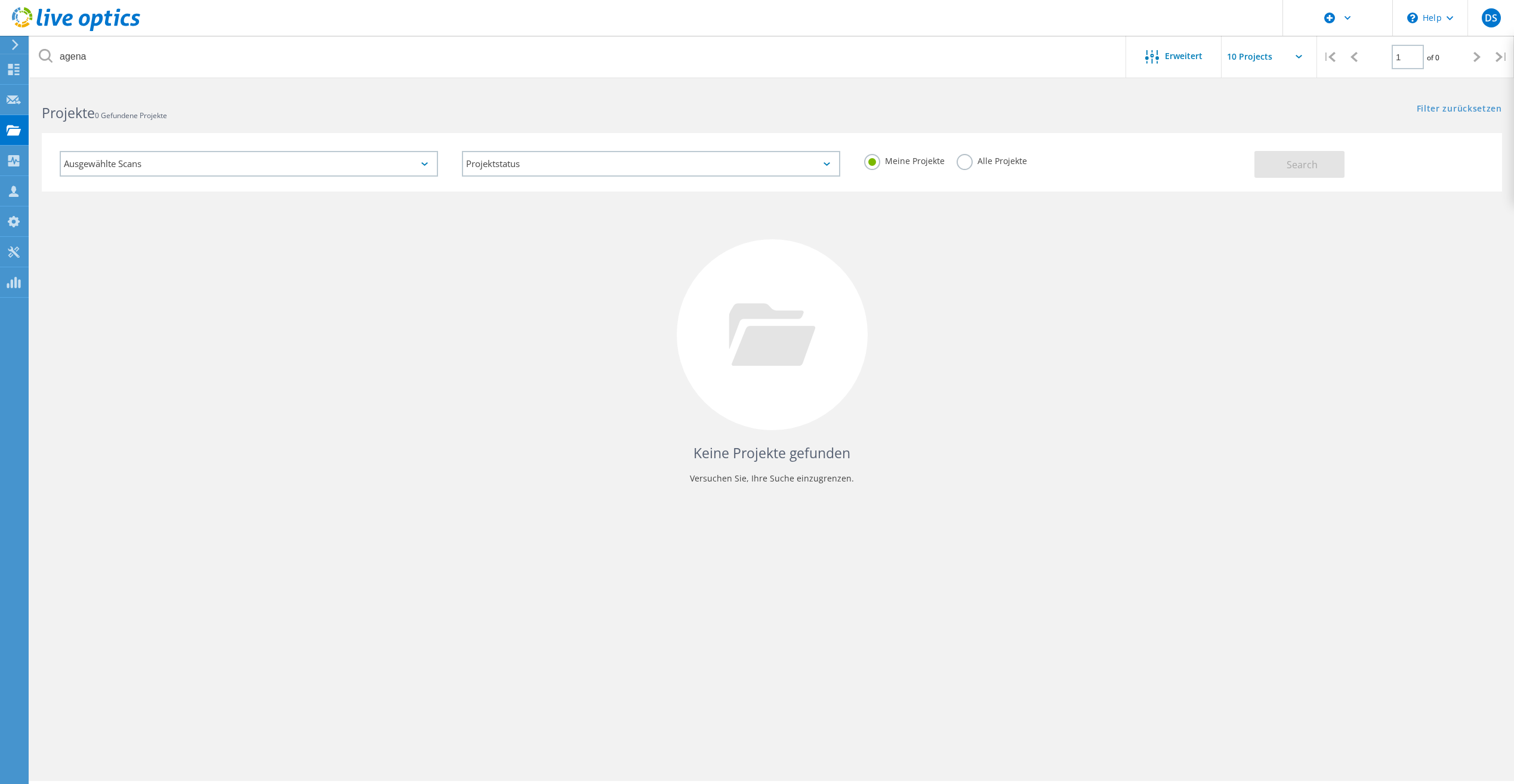
click at [983, 165] on label "Alle Projekte" at bounding box center [992, 159] width 70 height 11
click at [0, 0] on input "Alle Projekte" at bounding box center [0, 0] width 0 height 0
click at [1267, 164] on button "Search" at bounding box center [1299, 164] width 90 height 27
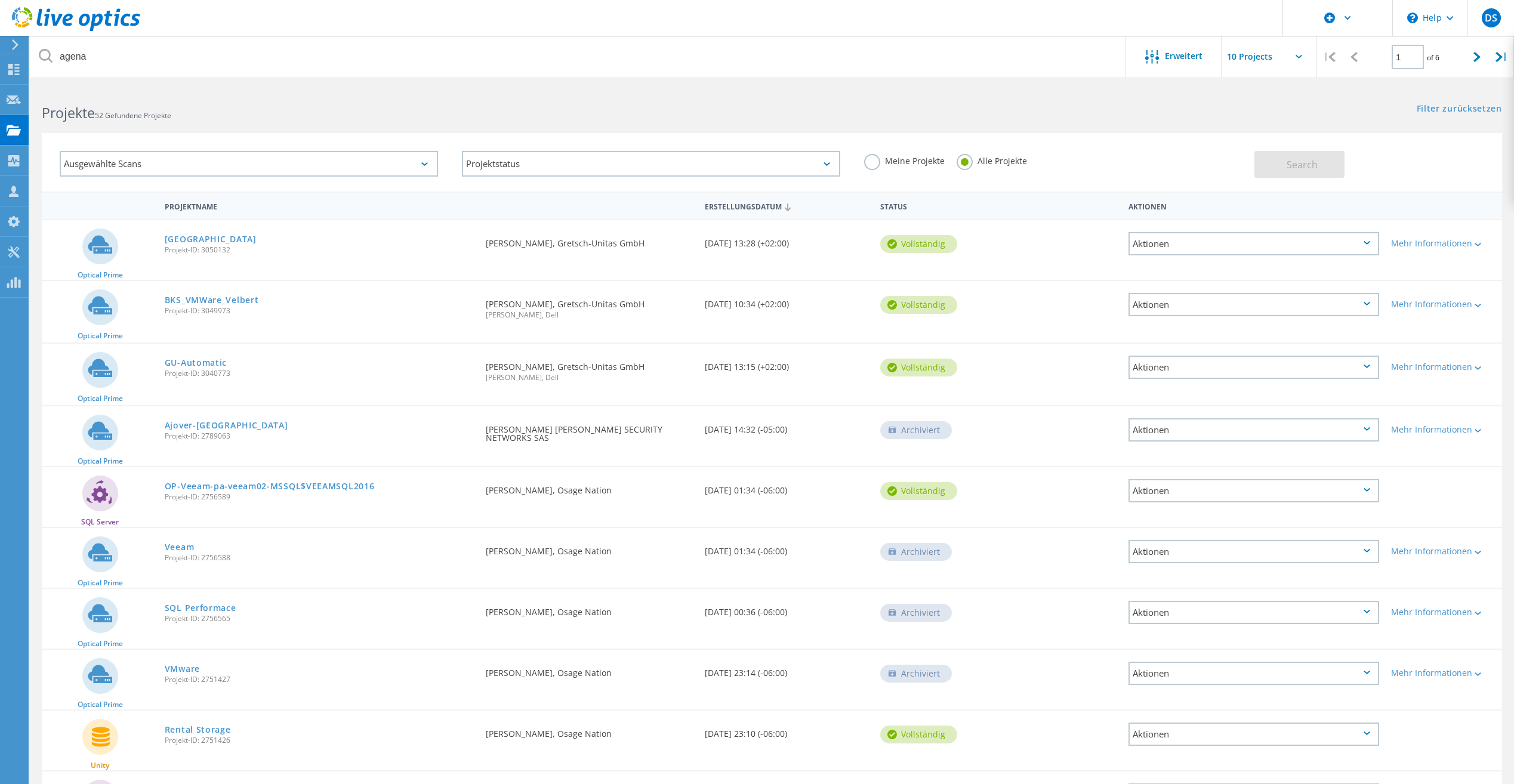
drag, startPoint x: 475, startPoint y: 313, endPoint x: 564, endPoint y: 390, distance: 117.7
click at [564, 390] on div "Optical Prime Ditzingen Projekt-ID: 3050132 Angefordert durch [PERSON_NAME], Gr…" at bounding box center [772, 534] width 1461 height 631
click at [564, 387] on div "Angefordert durch [PERSON_NAME], Gretsch-Unitas GmbH [PERSON_NAME], Dell" at bounding box center [590, 368] width 219 height 50
drag, startPoint x: 484, startPoint y: 362, endPoint x: 983, endPoint y: 383, distance: 499.4
click at [983, 383] on div "Optical Prime GU-Automatic Projekt-ID: 3040773 Angefordert durch [PERSON_NAME],…" at bounding box center [772, 375] width 1461 height 62
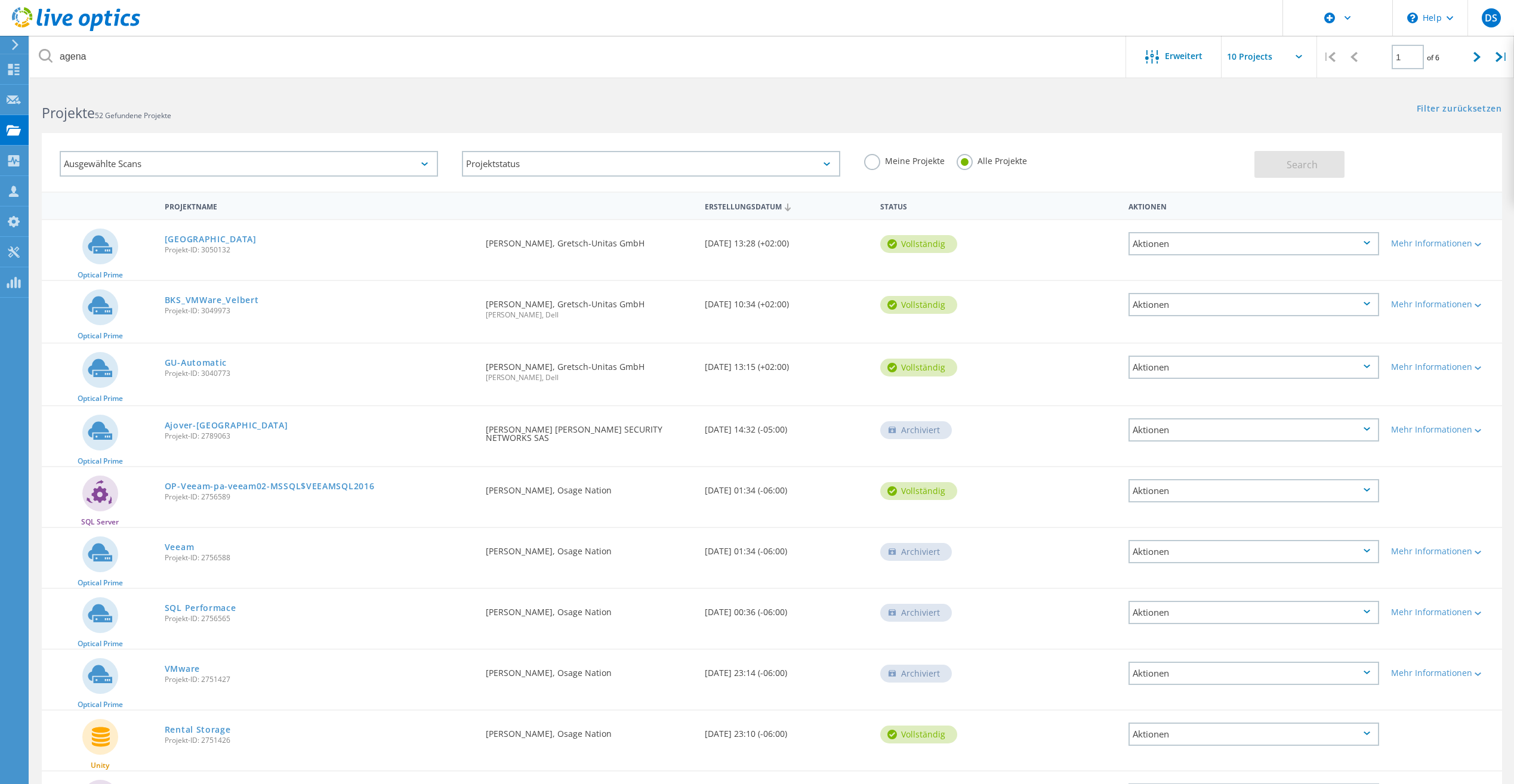
click at [469, 350] on div "GU-Automatic Projekt-ID: 3040773" at bounding box center [319, 366] width 321 height 46
click at [194, 361] on link "GU-Automatic" at bounding box center [196, 363] width 62 height 8
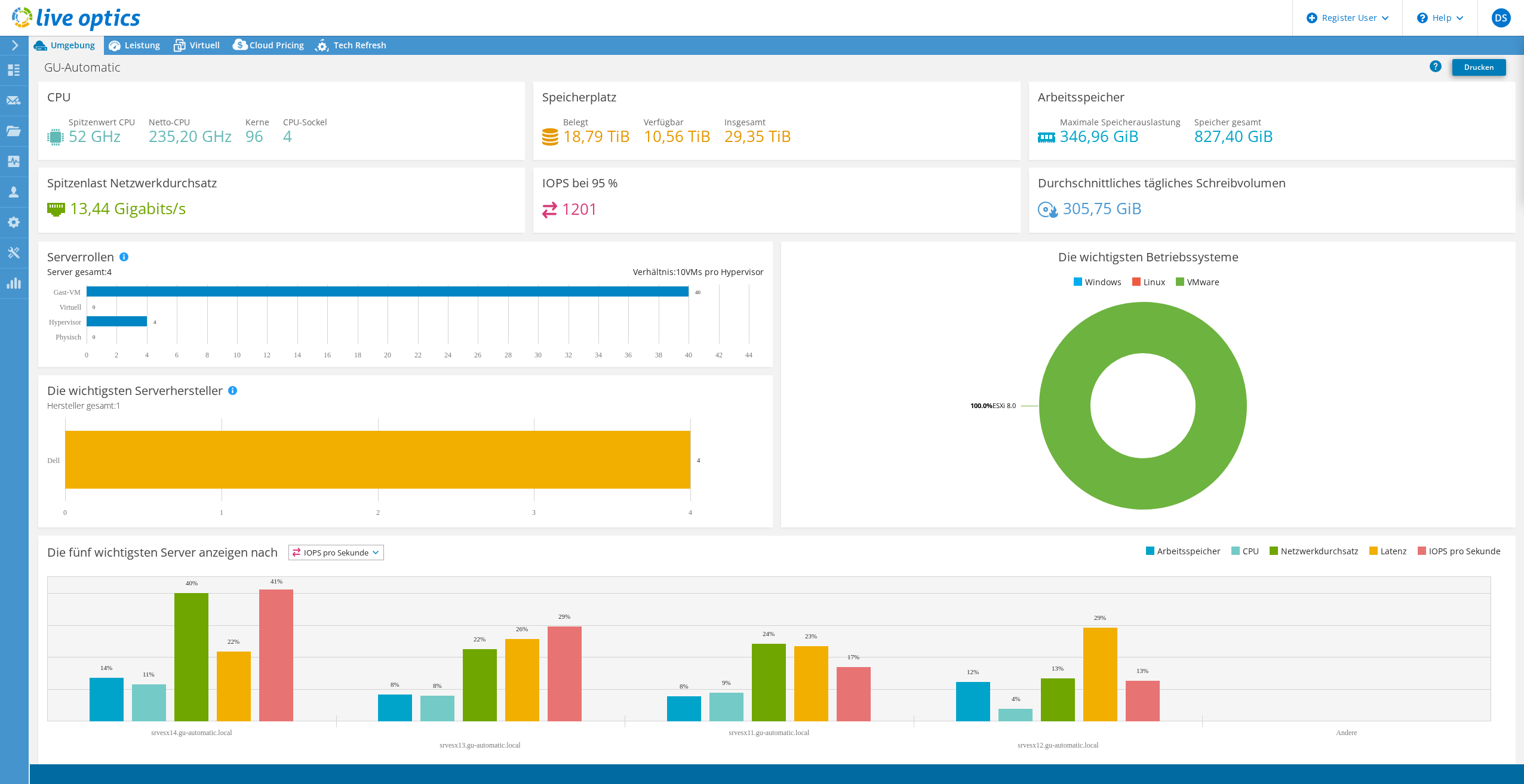
drag, startPoint x: 310, startPoint y: 133, endPoint x: 81, endPoint y: 139, distance: 229.1
click at [96, 139] on div "Spitzenwert CPU 52 GHz Netto-CPU 235,20 GHz Kerne 96 CPU-Sockel 4" at bounding box center [282, 135] width 469 height 39
drag, startPoint x: 81, startPoint y: 139, endPoint x: 308, endPoint y: 138, distance: 227.0
click at [308, 138] on div "Spitzenwert CPU 52 GHz Netto-CPU 235,20 GHz Kerne 96 CPU-Sockel 4" at bounding box center [282, 135] width 469 height 39
drag, startPoint x: 308, startPoint y: 138, endPoint x: 301, endPoint y: 138, distance: 7.0
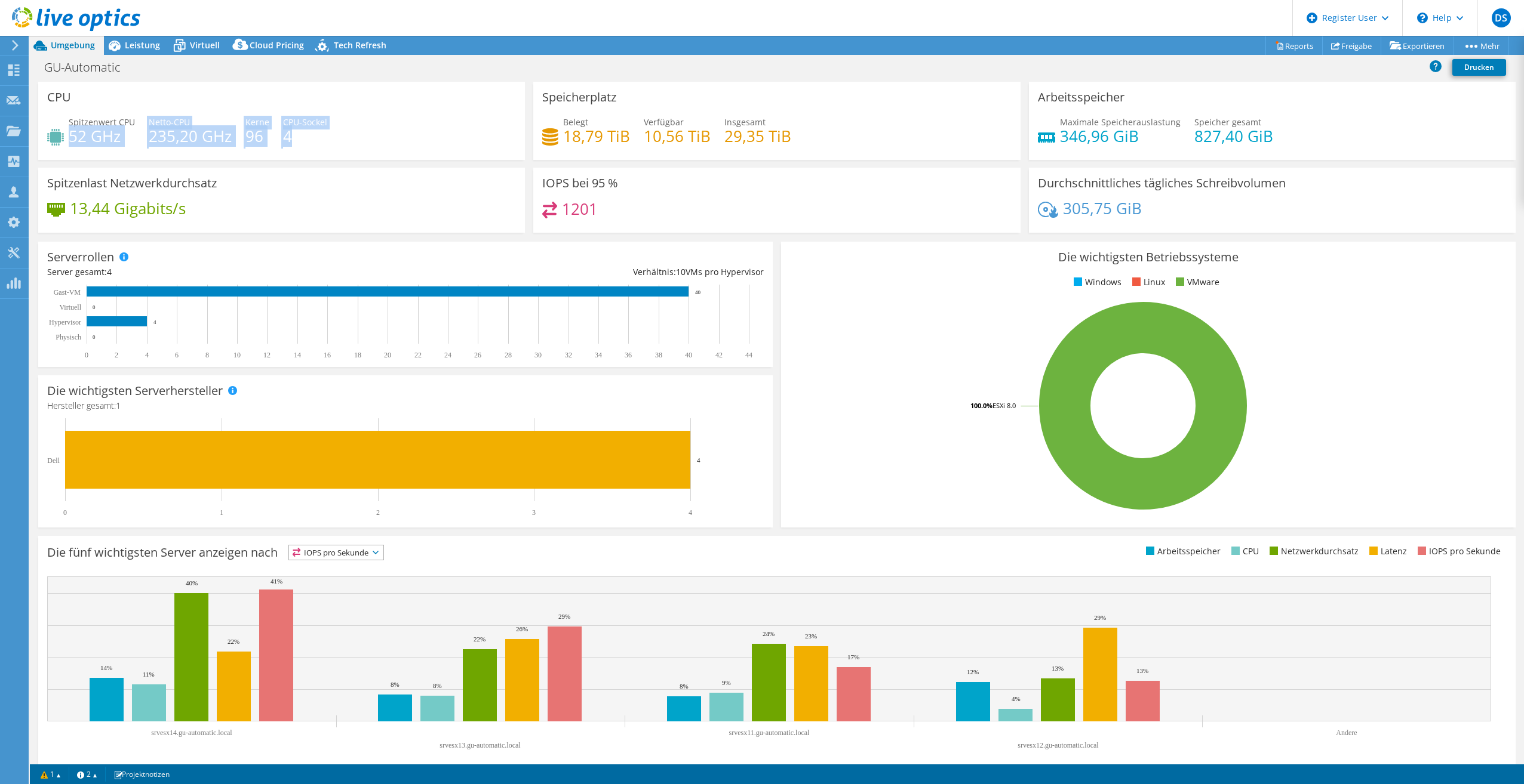
click at [301, 138] on h4 "4" at bounding box center [305, 136] width 44 height 13
drag, startPoint x: 287, startPoint y: 138, endPoint x: 49, endPoint y: 119, distance: 238.8
click at [49, 119] on div "Spitzenwert CPU 52 GHz Netto-CPU 235,20 GHz Kerne 96 CPU-Sockel 4" at bounding box center [282, 135] width 469 height 39
click at [52, 121] on div "Spitzenwert CPU 52 GHz" at bounding box center [91, 129] width 88 height 27
drag, startPoint x: 46, startPoint y: 96, endPoint x: 327, endPoint y: 147, distance: 285.6
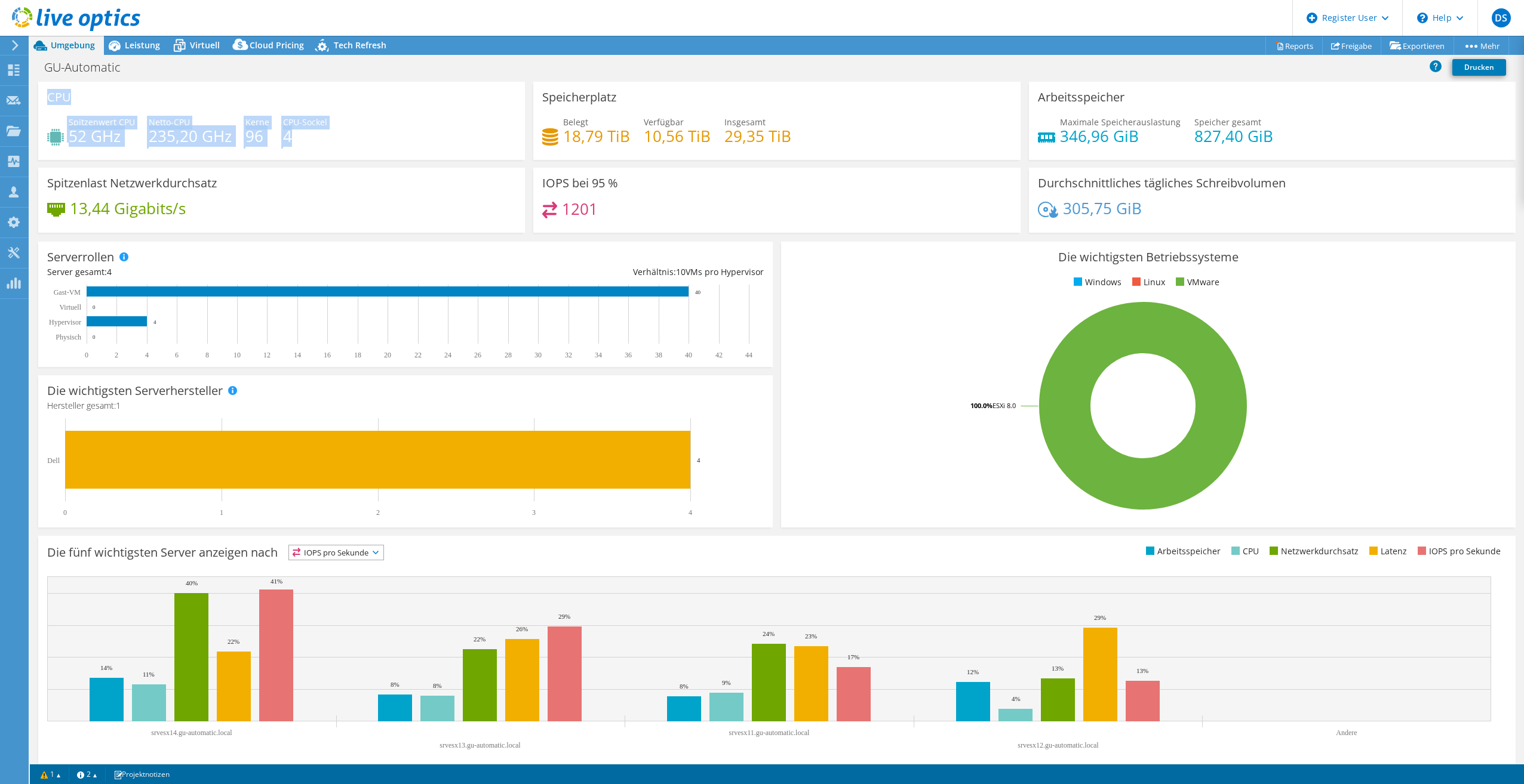
click at [327, 147] on div "CPU Spitzenwert CPU 52 GHz Netto-CPU 235,20 GHz Kerne 96 CPU-Sockel 4" at bounding box center [281, 120] width 487 height 78
